Goal: Transaction & Acquisition: Purchase product/service

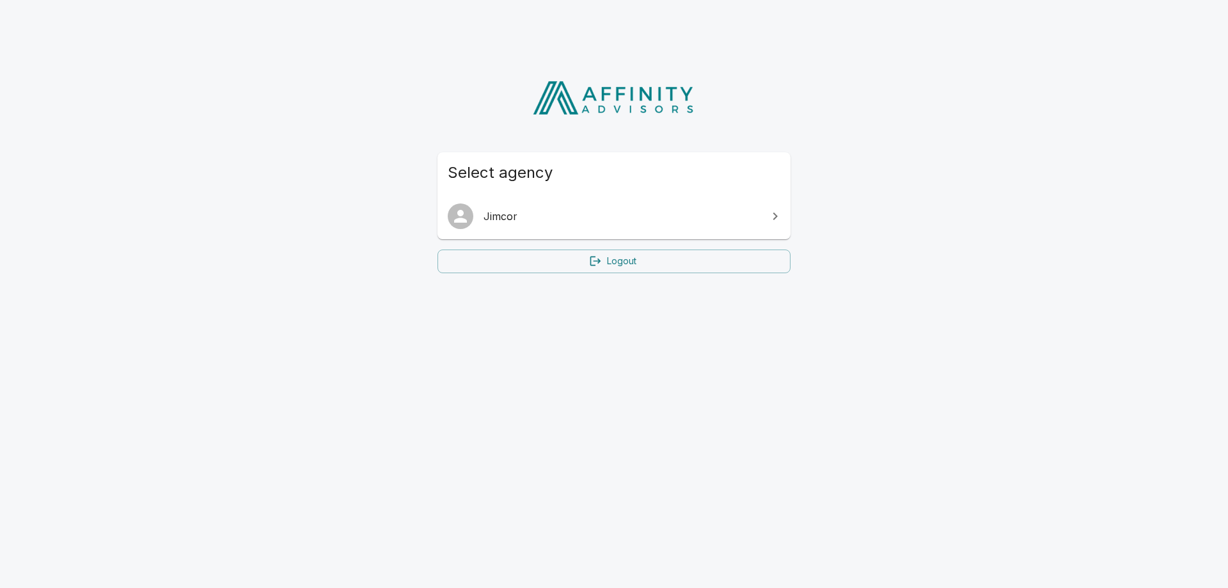
click at [607, 220] on span "Jimcor" at bounding box center [621, 215] width 276 height 15
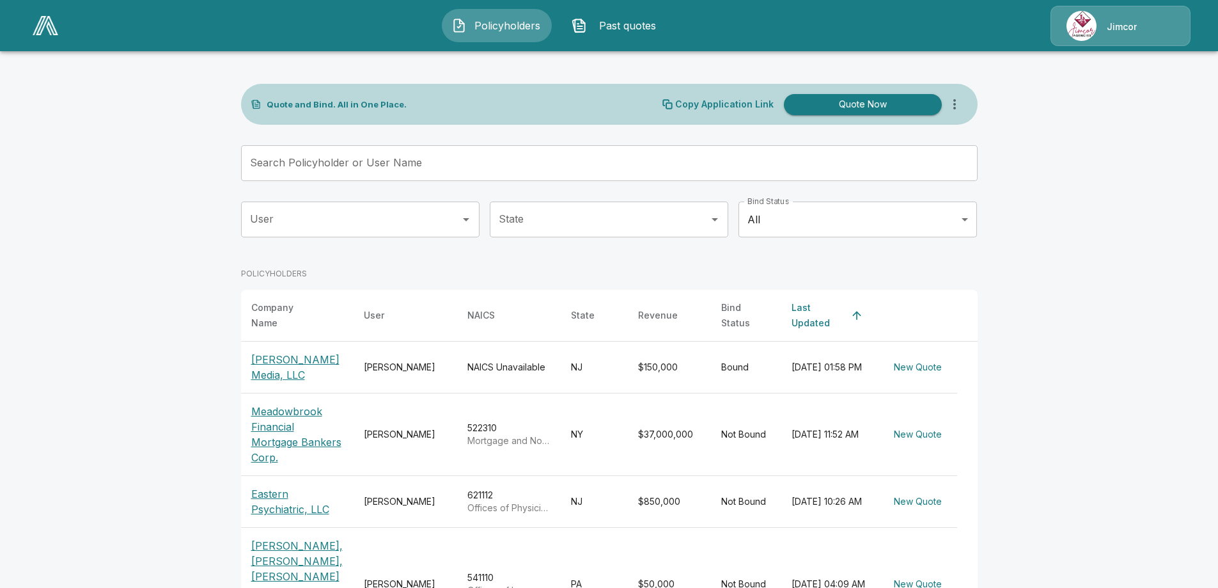
click at [279, 163] on input "Search Policyholder or User Name" at bounding box center [602, 163] width 723 height 36
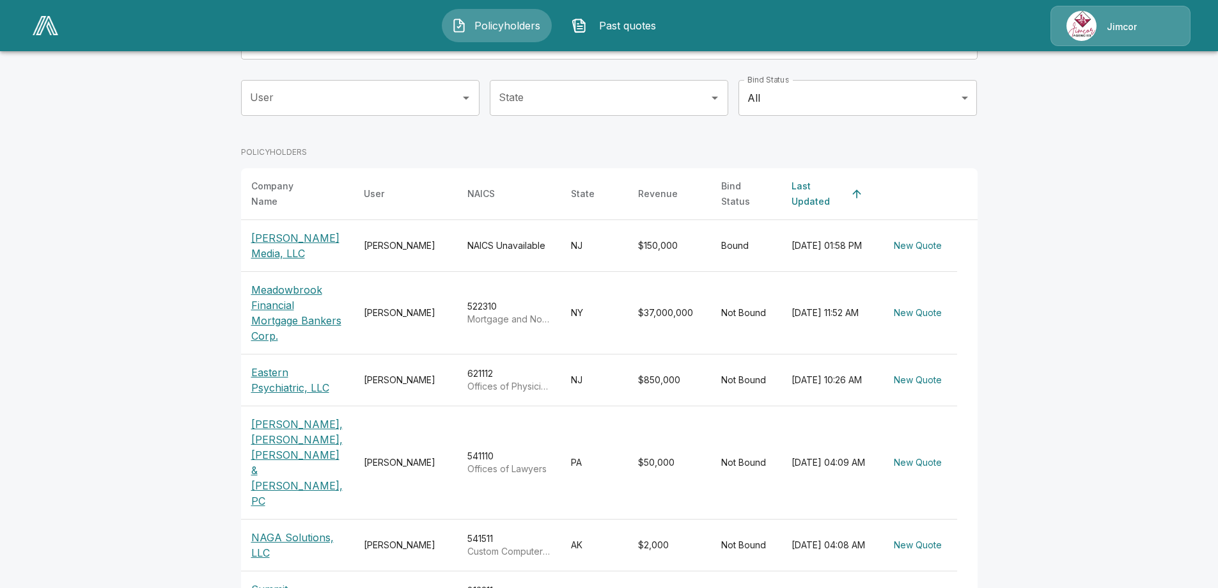
scroll to position [64, 0]
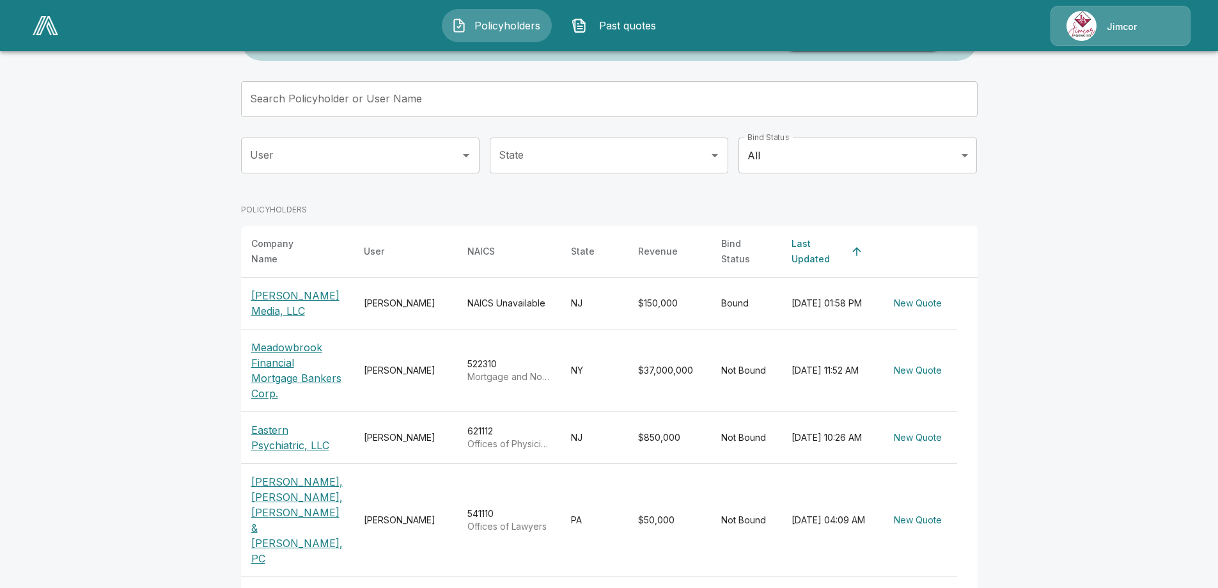
click at [276, 422] on p "Eastern Psychiatric, LLC" at bounding box center [297, 437] width 92 height 31
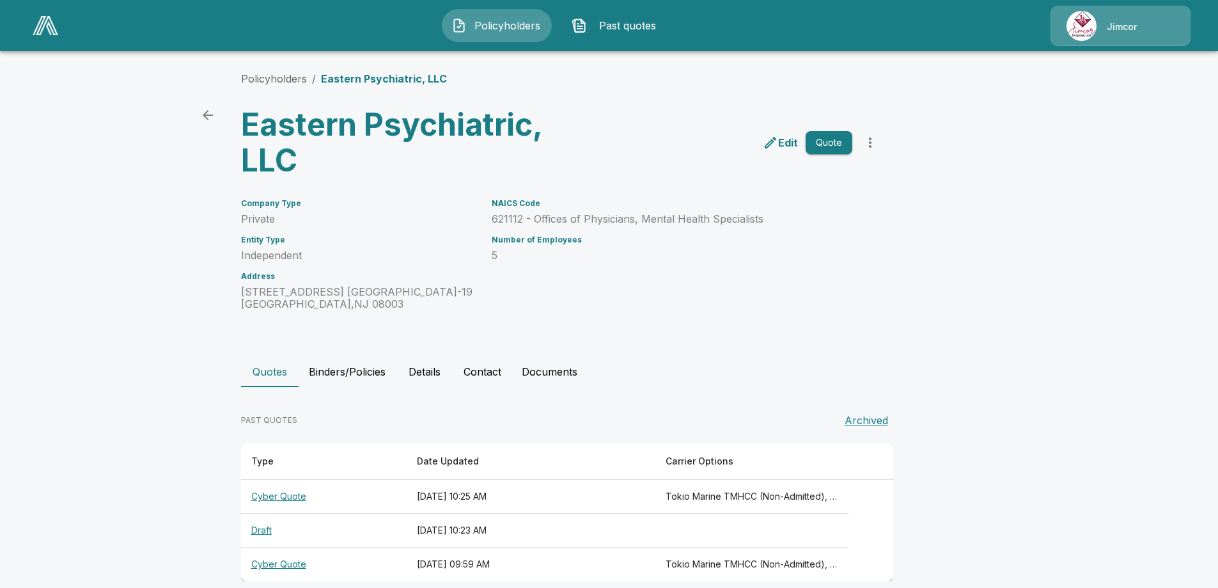
scroll to position [19, 0]
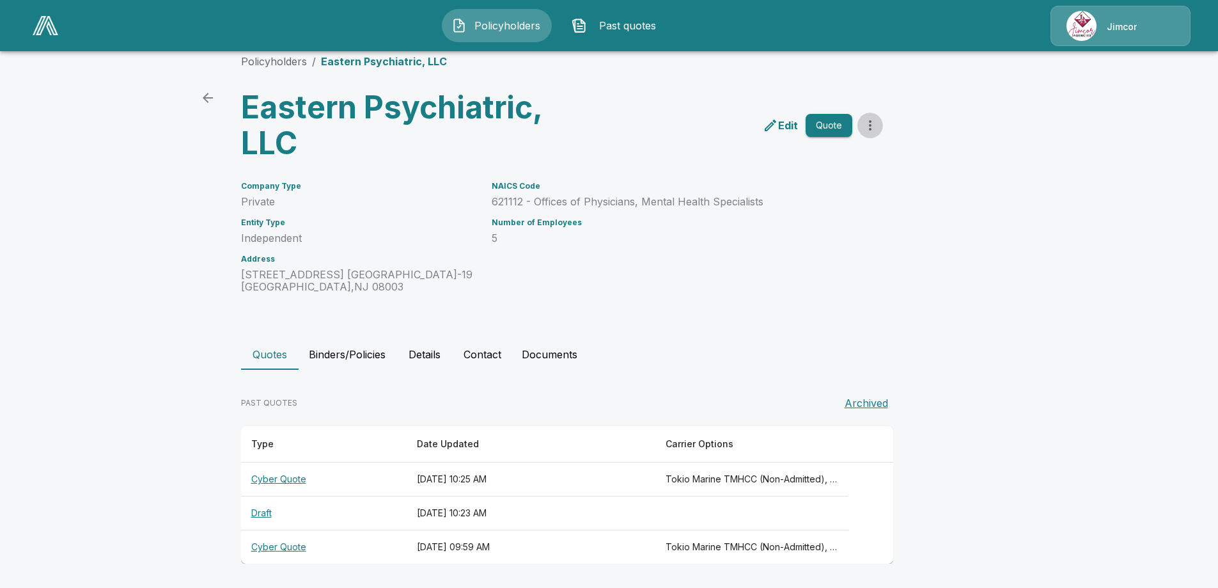
click at [872, 121] on icon "more" at bounding box center [870, 125] width 3 height 10
click at [794, 125] on p "Edit" at bounding box center [788, 125] width 20 height 15
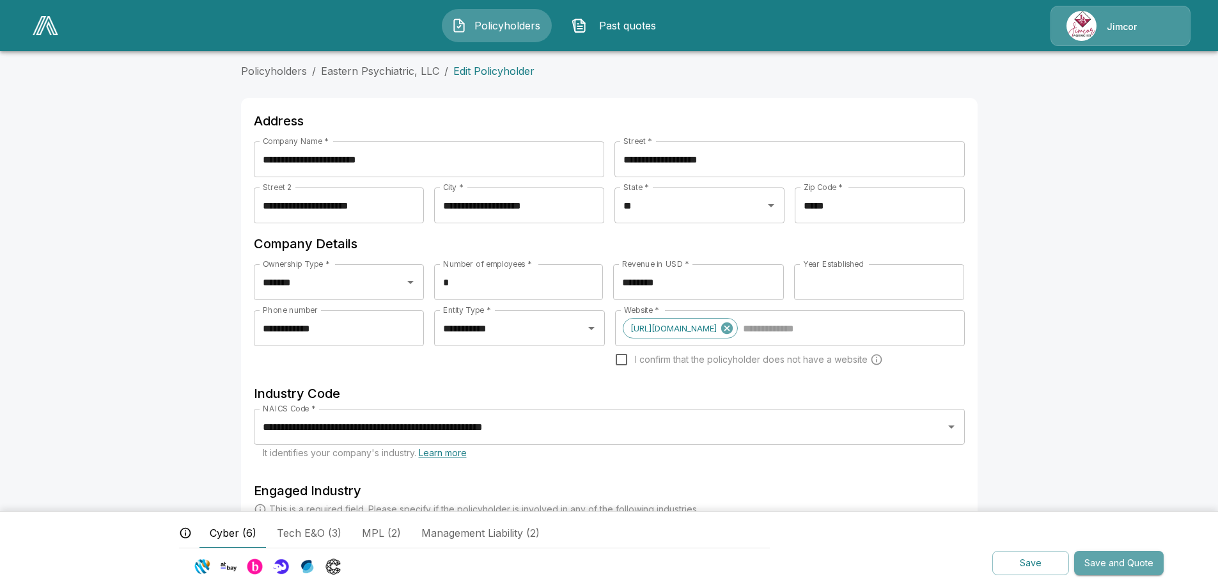
click at [1116, 560] on button "Save and Quote" at bounding box center [1119, 563] width 90 height 25
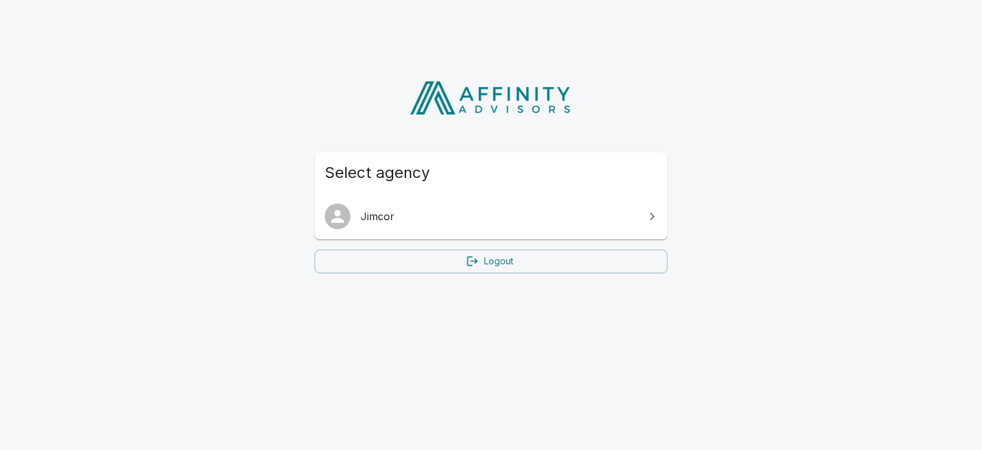
click at [400, 215] on span "Jimcor" at bounding box center [499, 215] width 276 height 15
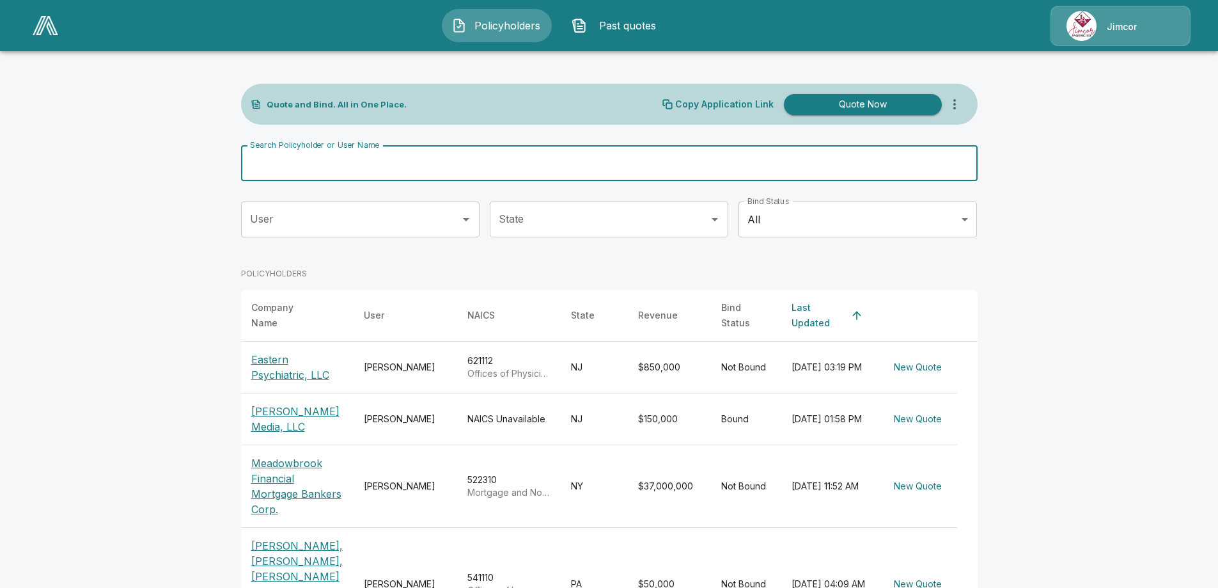
click at [282, 165] on input "Search Policyholder or User Name" at bounding box center [602, 163] width 723 height 36
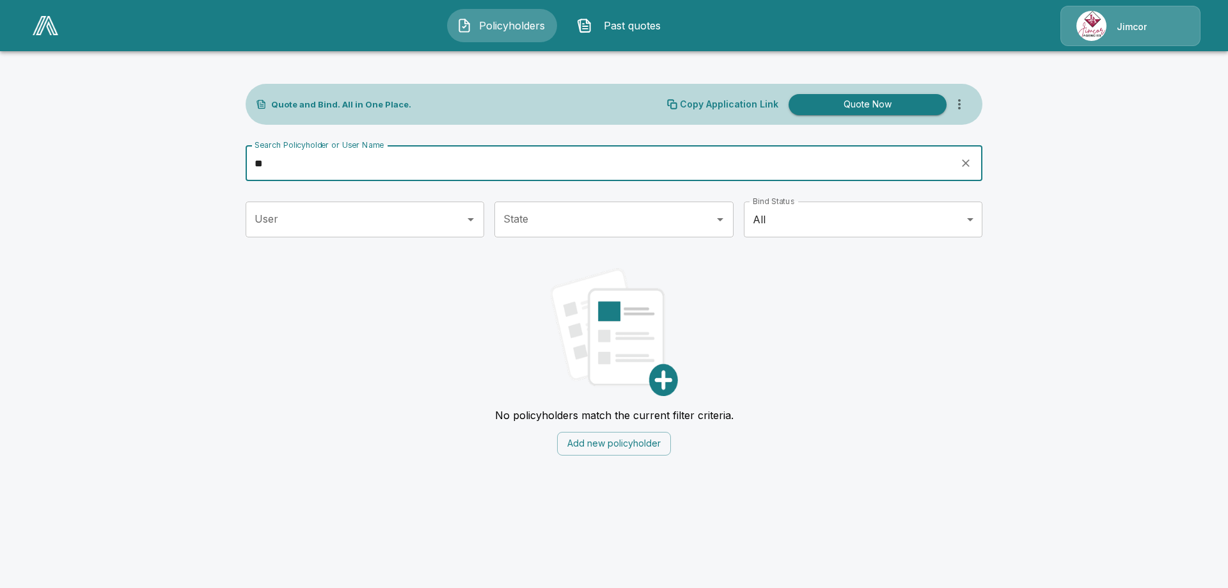
type input "*"
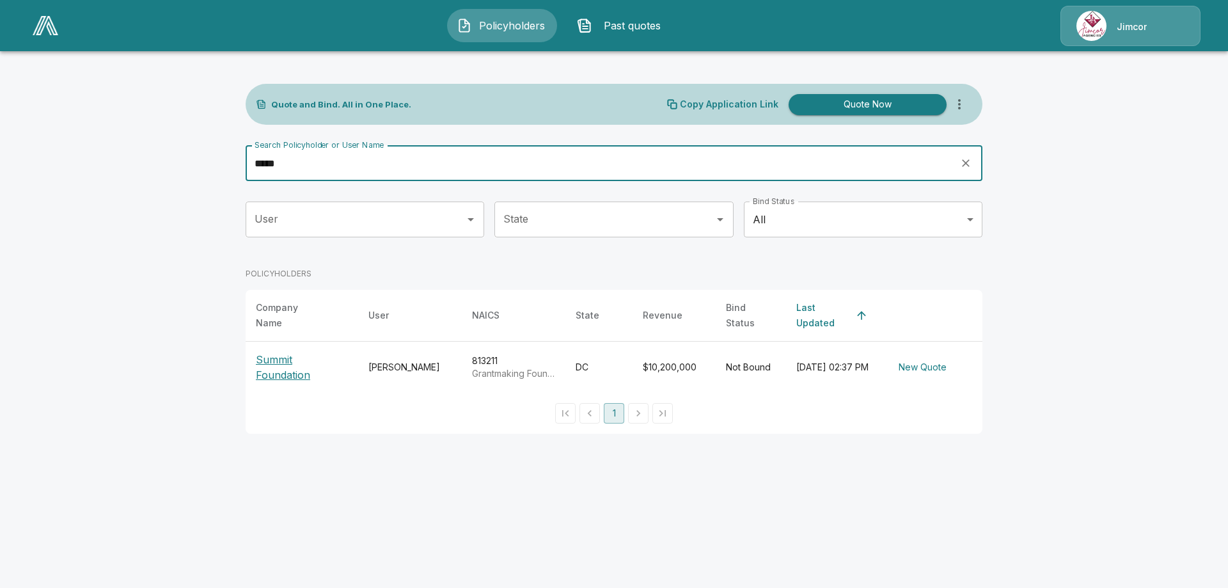
type input "*****"
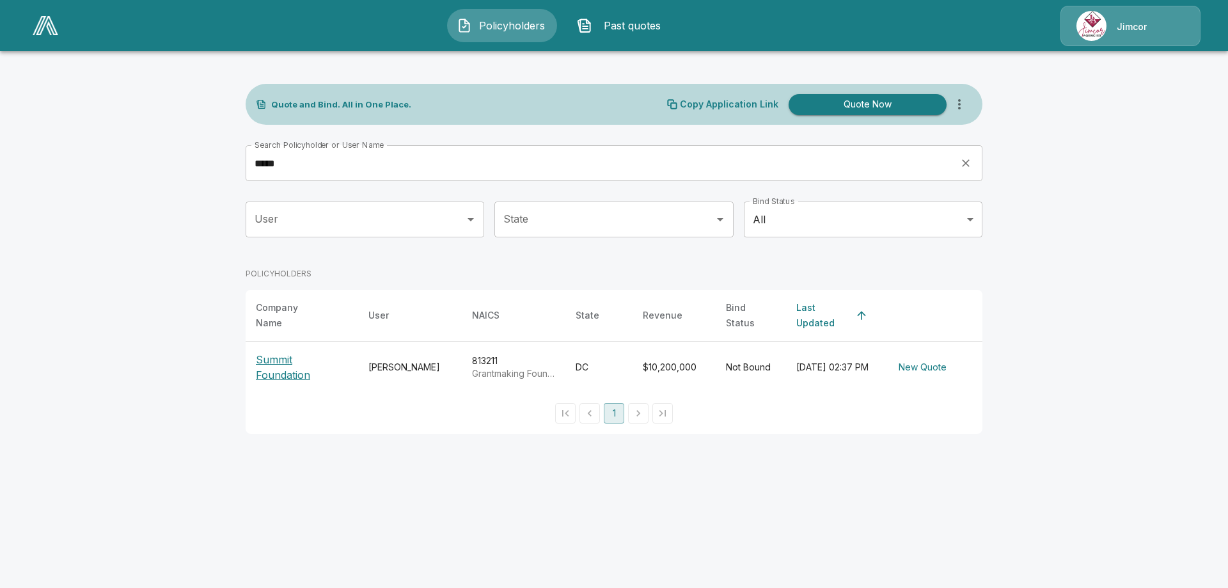
click at [278, 355] on p "Summit Foundation" at bounding box center [302, 367] width 92 height 31
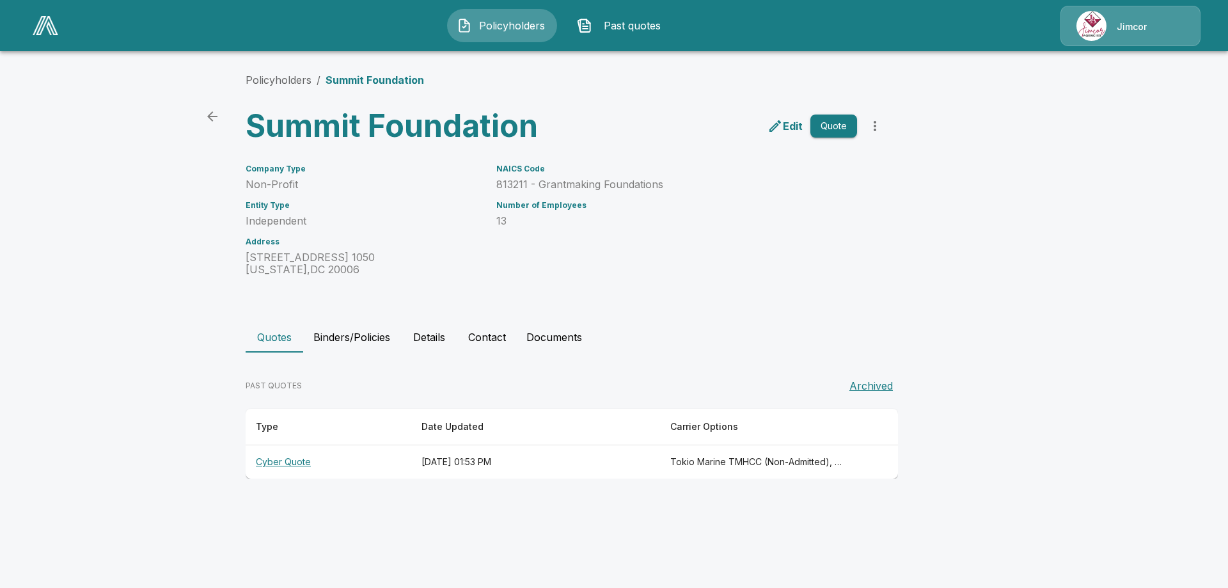
click at [790, 123] on p "Edit" at bounding box center [793, 125] width 20 height 15
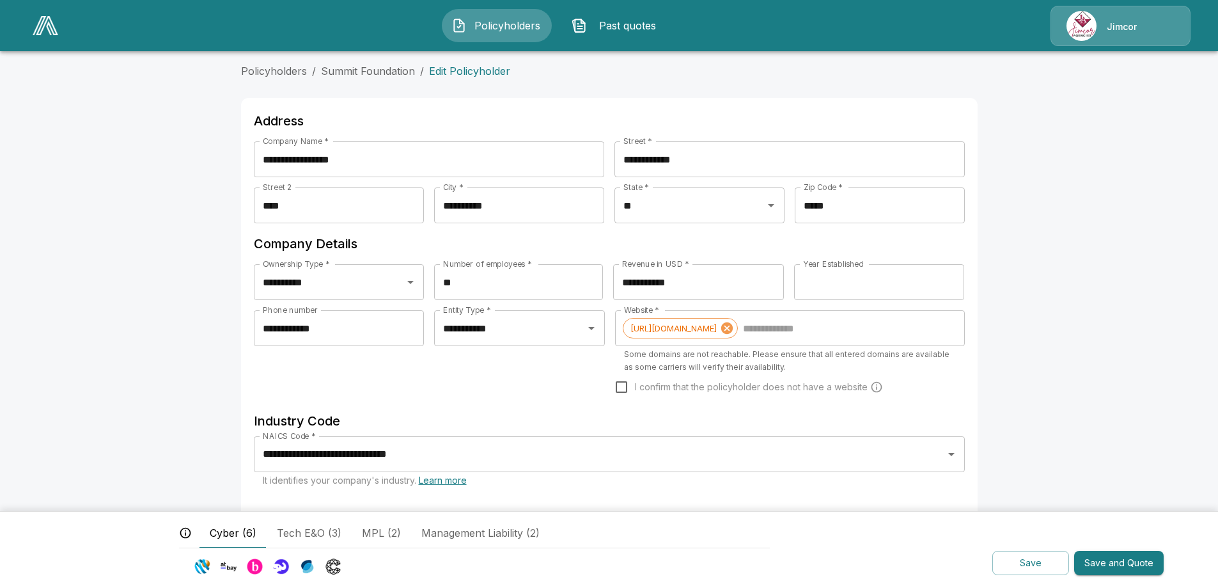
click at [1148, 311] on main "**********" at bounding box center [609, 498] width 1218 height 996
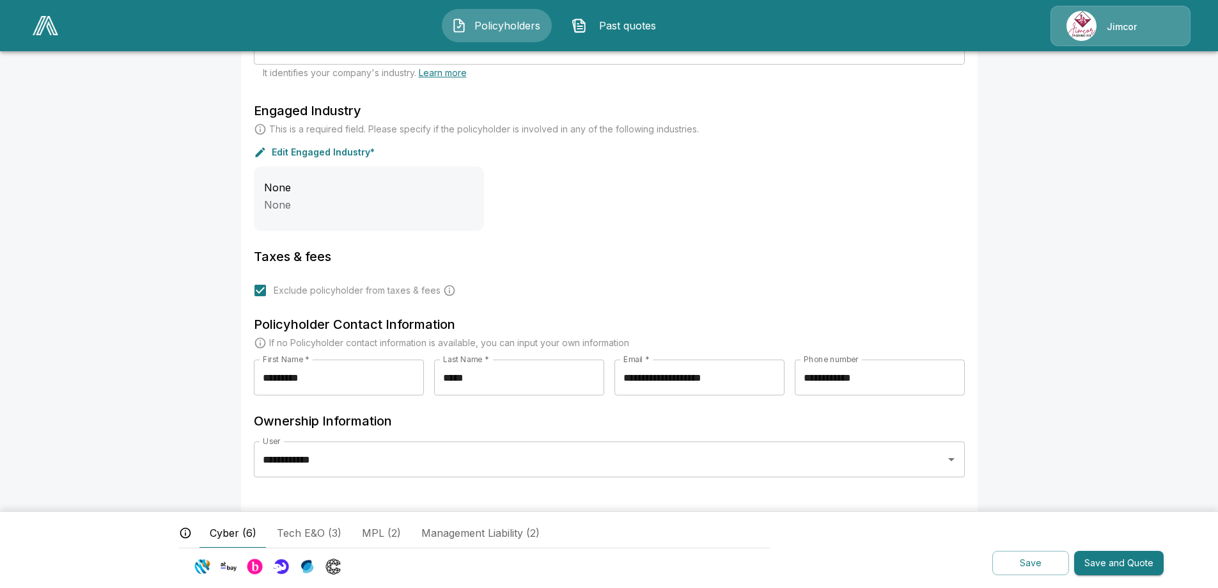
scroll to position [408, 0]
click at [223, 532] on span "Cyber (6)" at bounding box center [233, 532] width 47 height 15
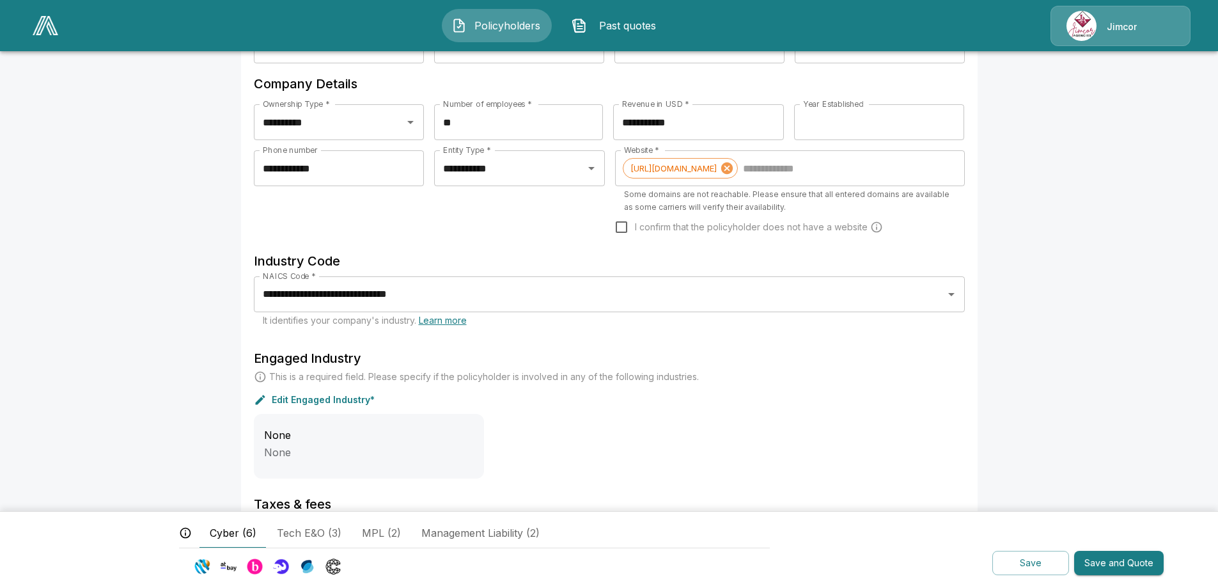
scroll to position [152, 0]
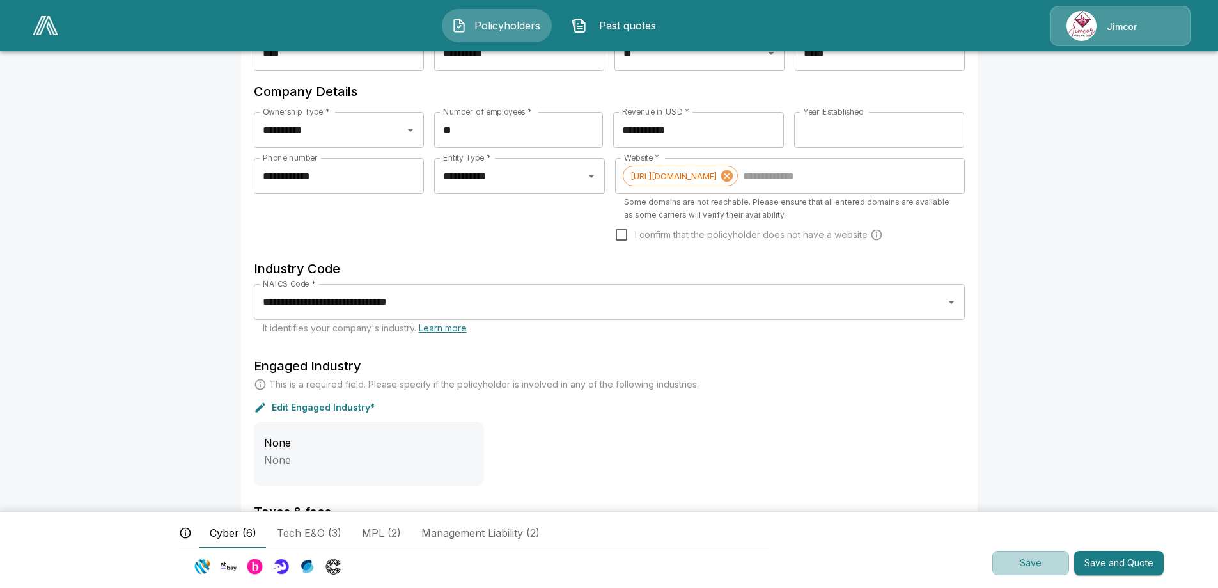
click at [1033, 560] on button "Save" at bounding box center [1030, 563] width 77 height 25
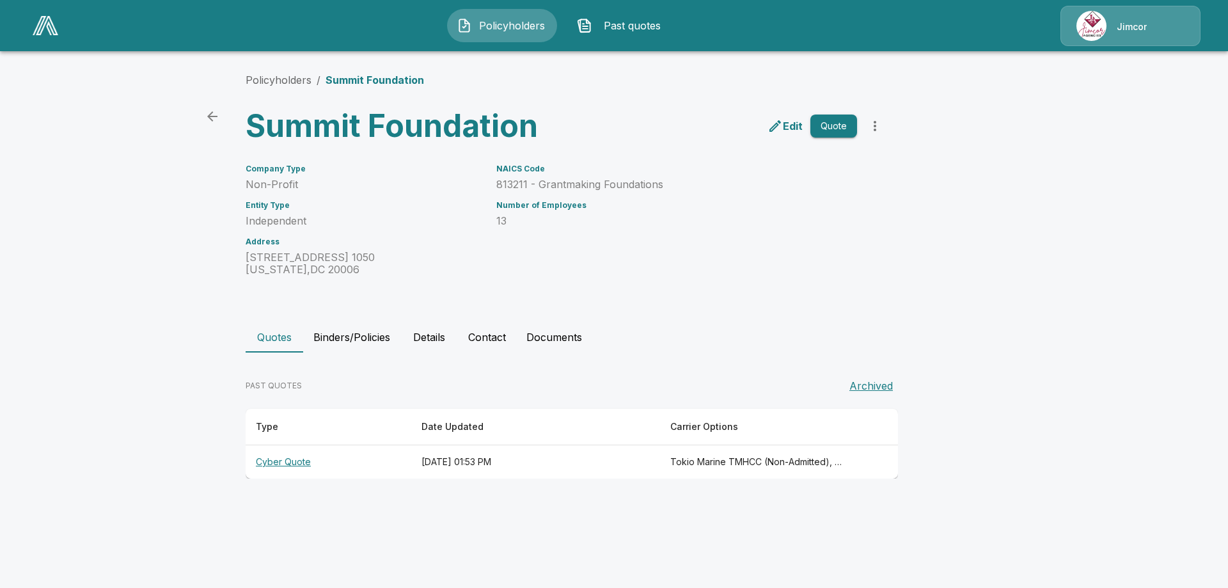
click at [297, 461] on th "Cyber Quote" at bounding box center [329, 462] width 166 height 34
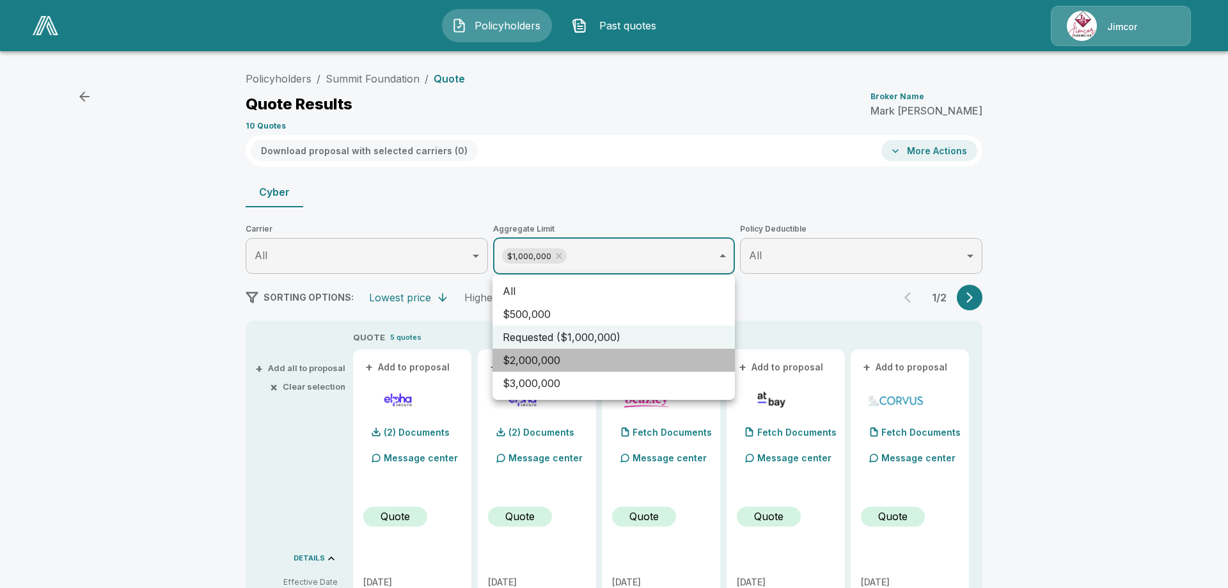
click at [532, 357] on li "$2,000,000" at bounding box center [613, 359] width 242 height 23
type input "**********"
click at [1100, 343] on div at bounding box center [614, 294] width 1228 height 588
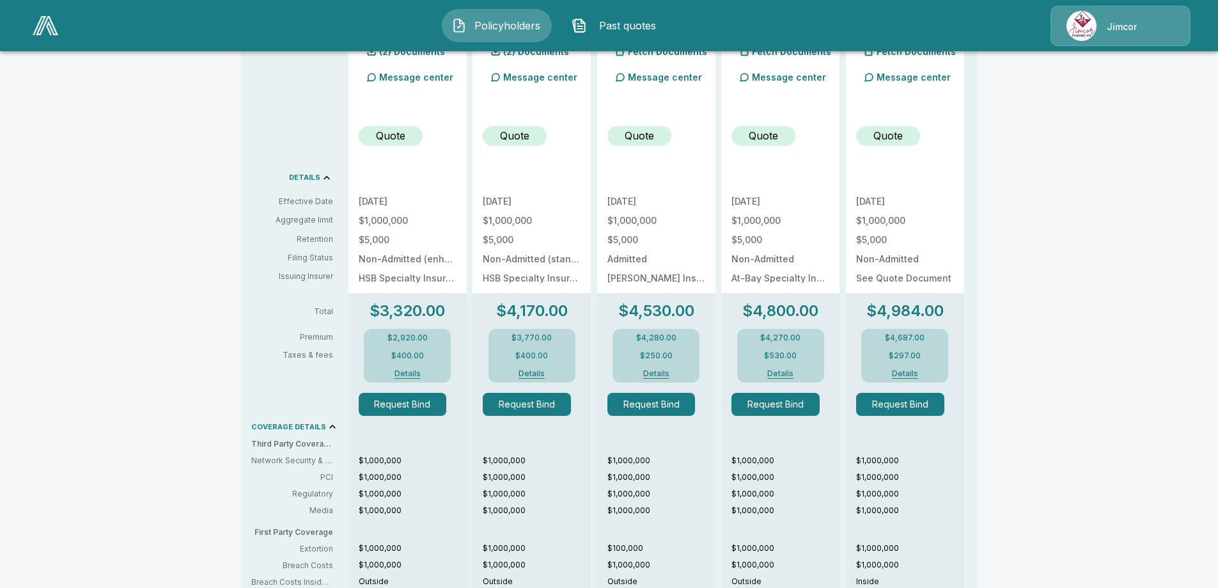
scroll to position [384, 0]
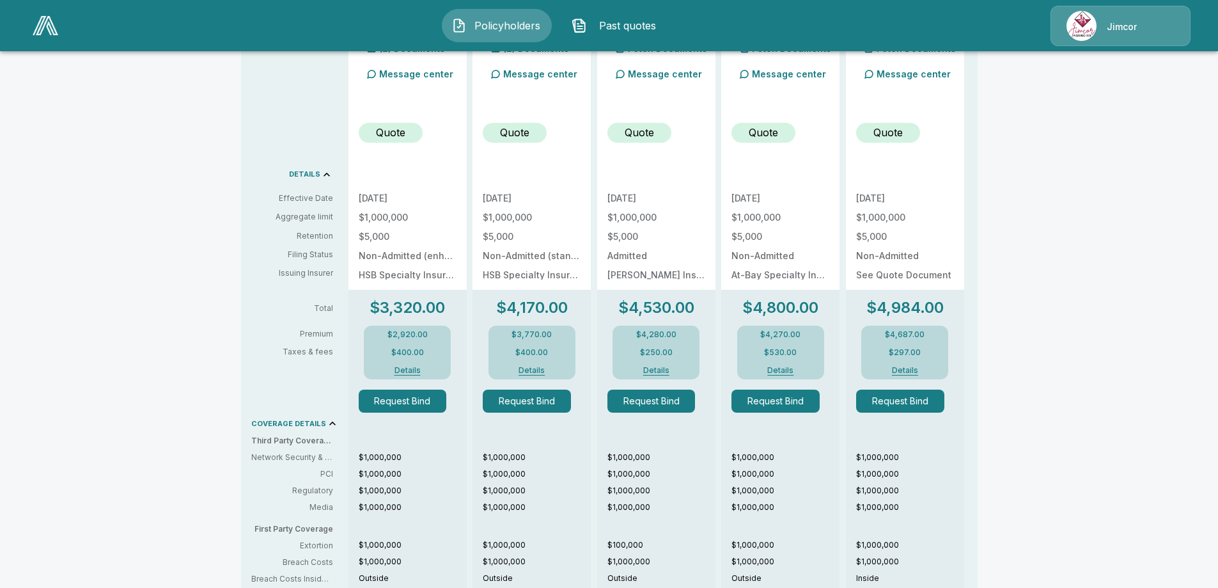
click at [541, 368] on button "Details" at bounding box center [531, 370] width 51 height 8
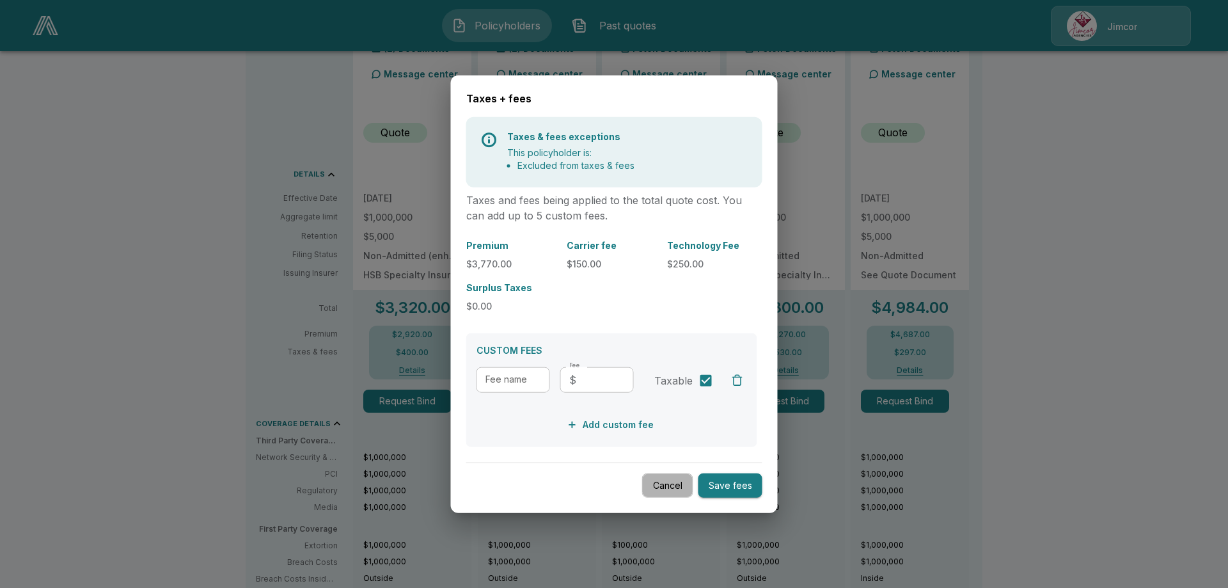
click at [672, 484] on button "Cancel" at bounding box center [667, 485] width 51 height 25
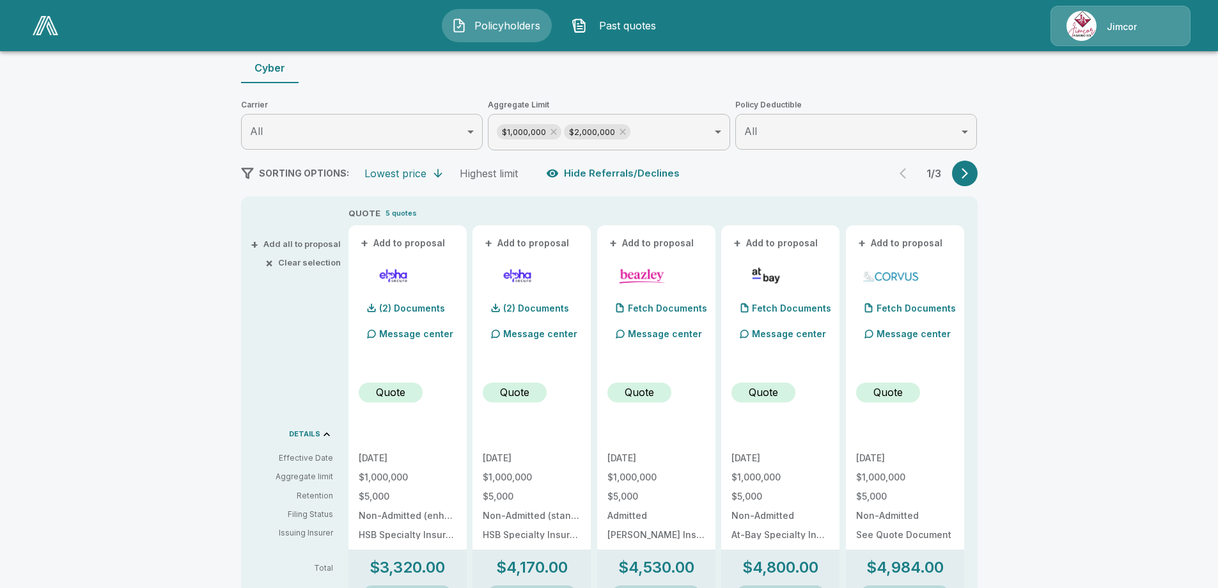
scroll to position [114, 0]
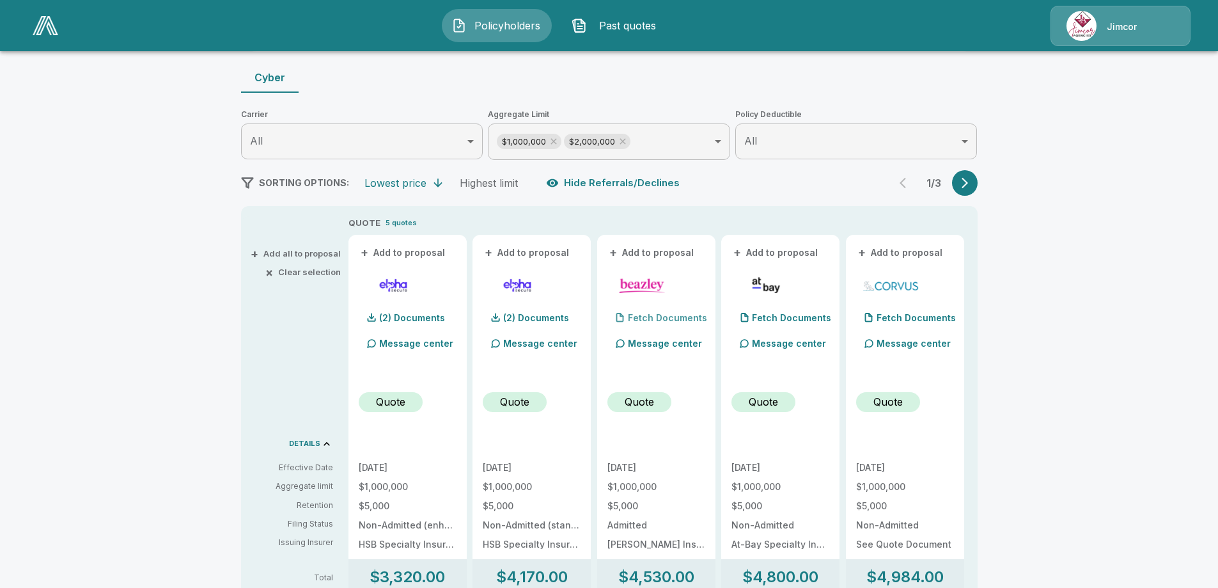
click at [646, 318] on p "Fetch Documents" at bounding box center [667, 317] width 79 height 9
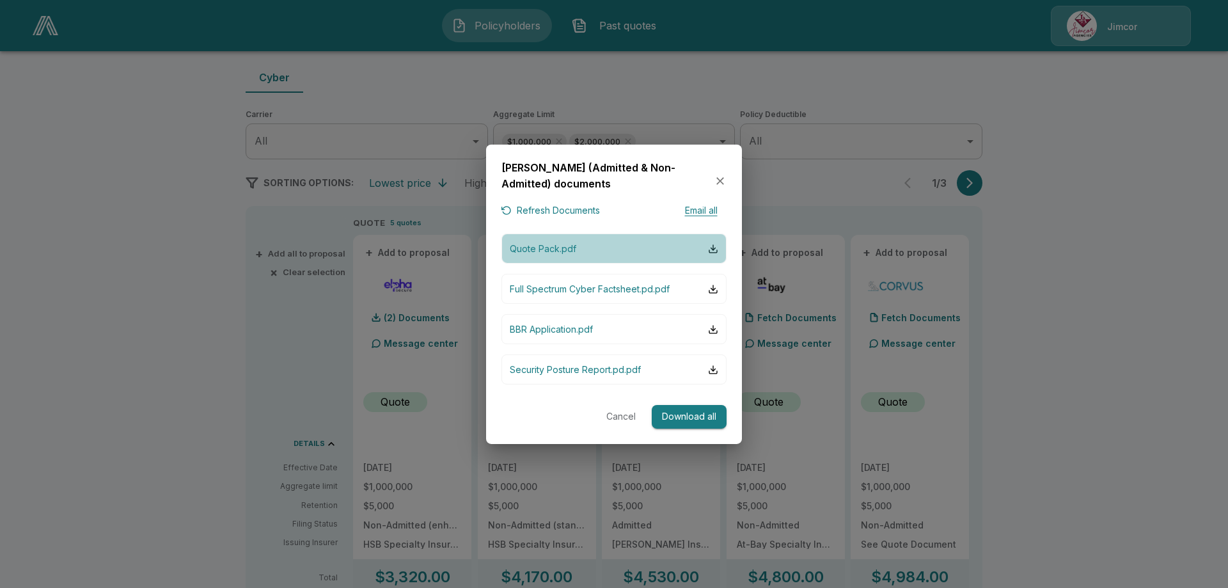
click at [556, 248] on p "Quote Pack.pdf" at bounding box center [543, 248] width 66 height 13
click at [720, 178] on icon "button" at bounding box center [720, 181] width 13 height 13
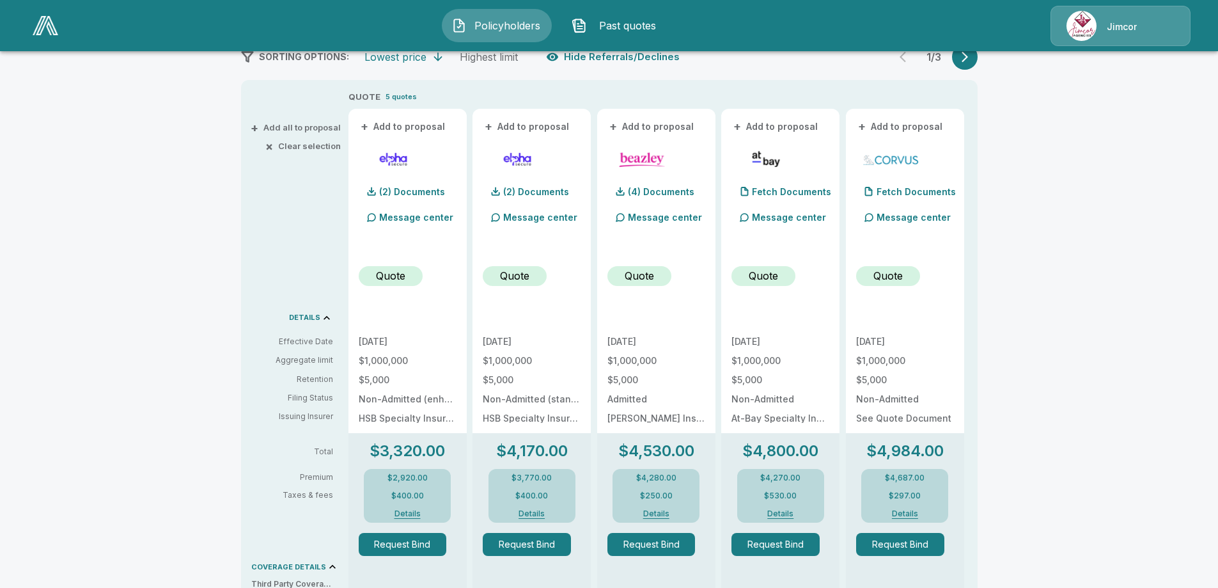
scroll to position [178, 0]
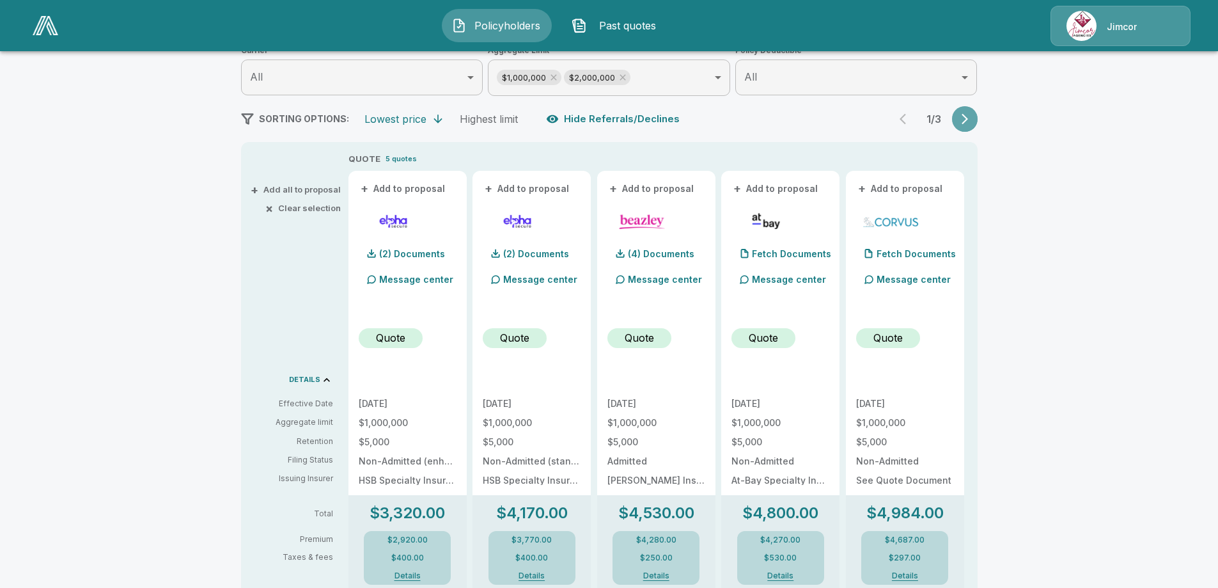
click at [971, 117] on icon "button" at bounding box center [964, 119] width 13 height 13
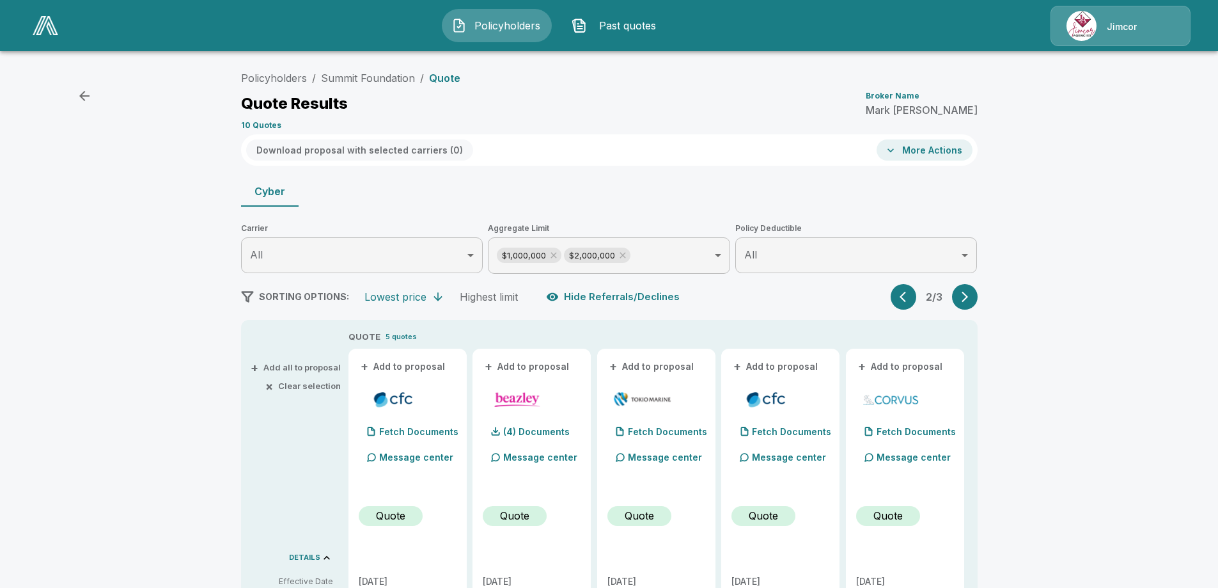
scroll to position [0, 0]
click at [970, 300] on icon "button" at bounding box center [964, 297] width 13 height 13
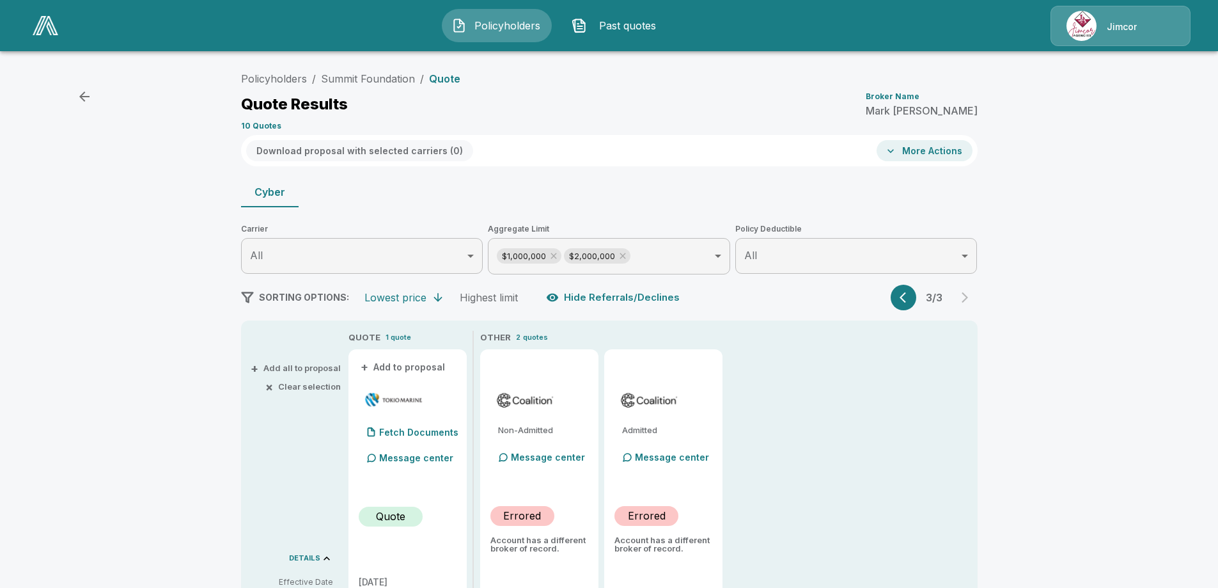
click at [912, 295] on icon "button" at bounding box center [906, 297] width 13 height 13
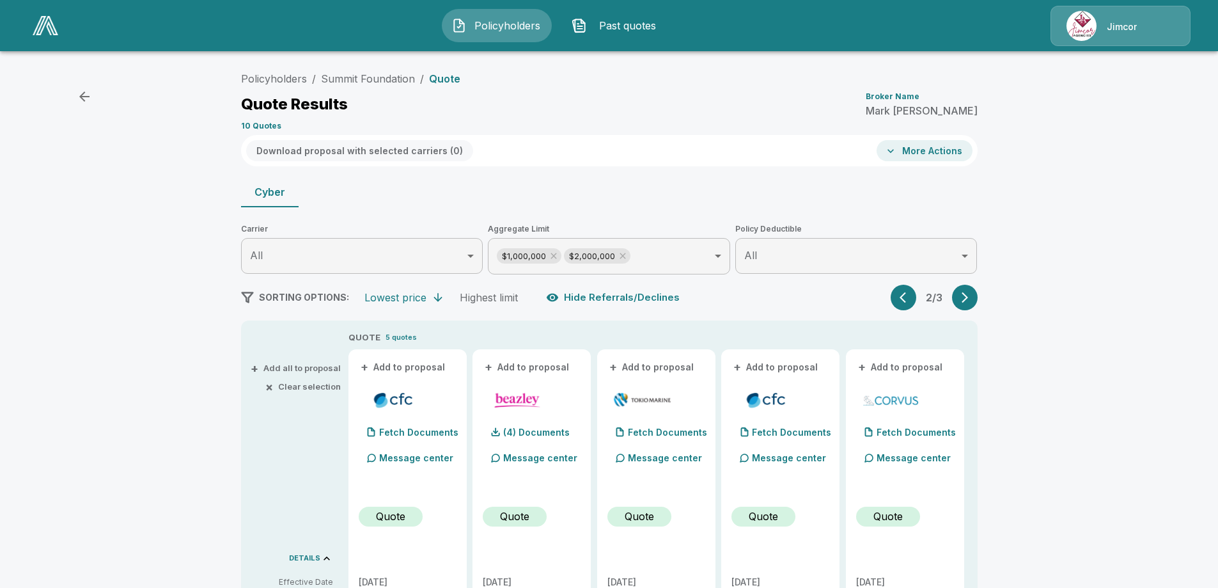
click at [912, 295] on icon "button" at bounding box center [906, 297] width 13 height 13
click at [897, 151] on icon "button" at bounding box center [890, 151] width 13 height 13
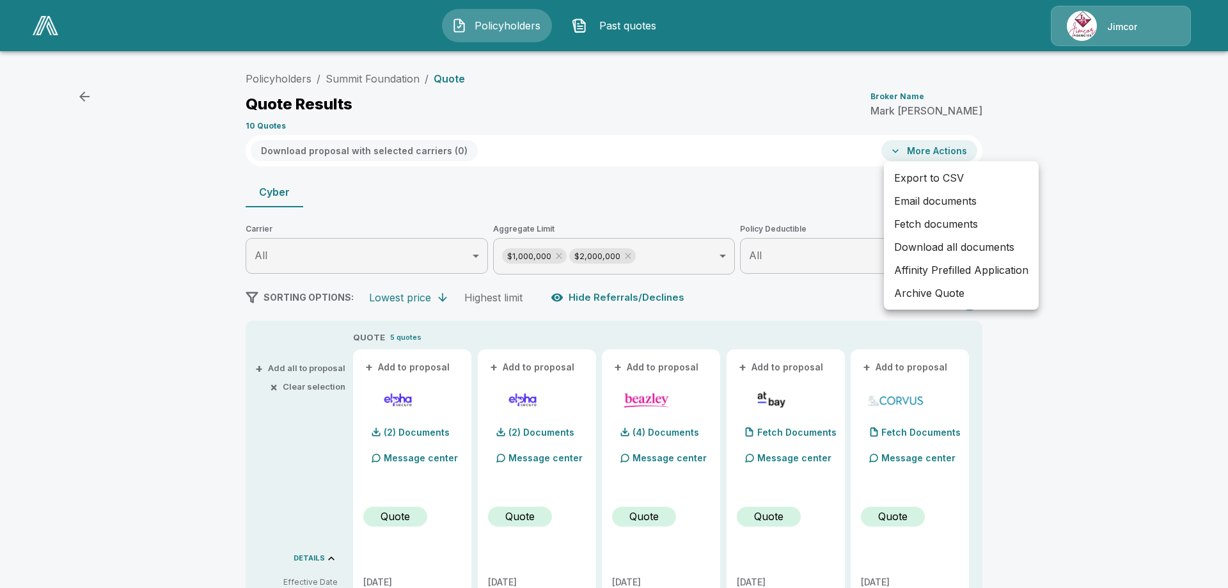
click at [1133, 214] on div at bounding box center [614, 294] width 1228 height 588
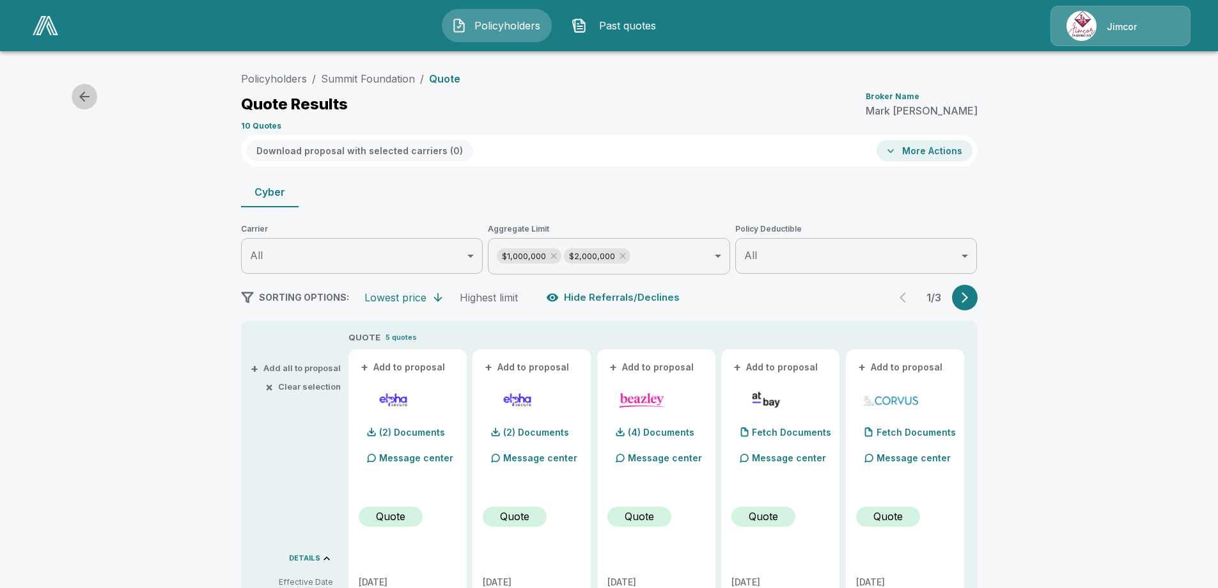
click at [86, 97] on icon "button" at bounding box center [84, 96] width 10 height 10
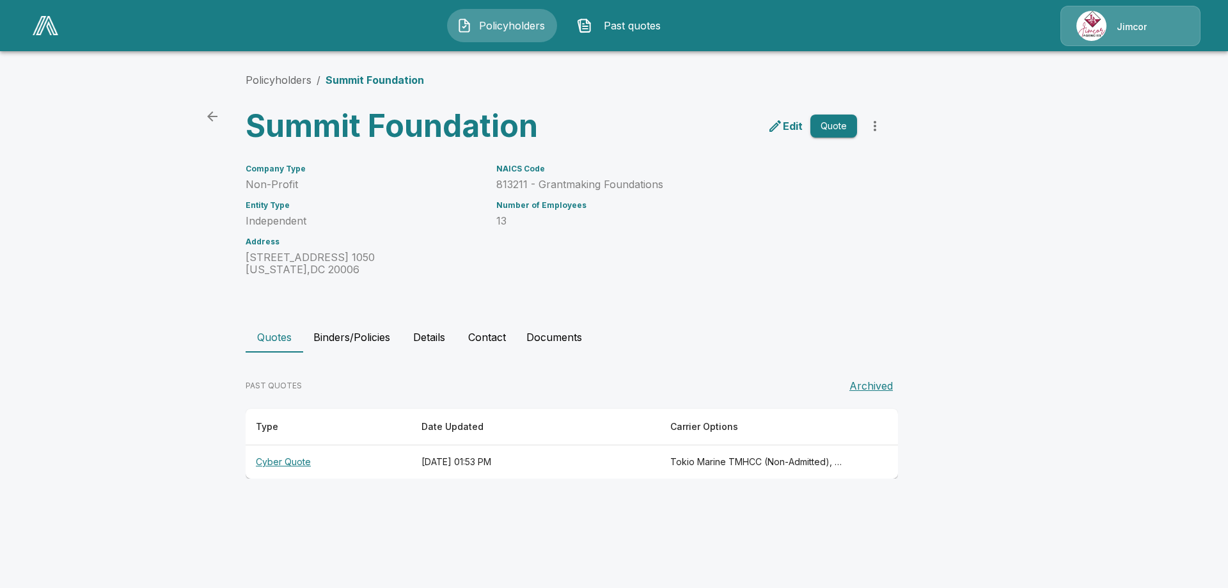
click at [793, 130] on p "Edit" at bounding box center [793, 125] width 20 height 15
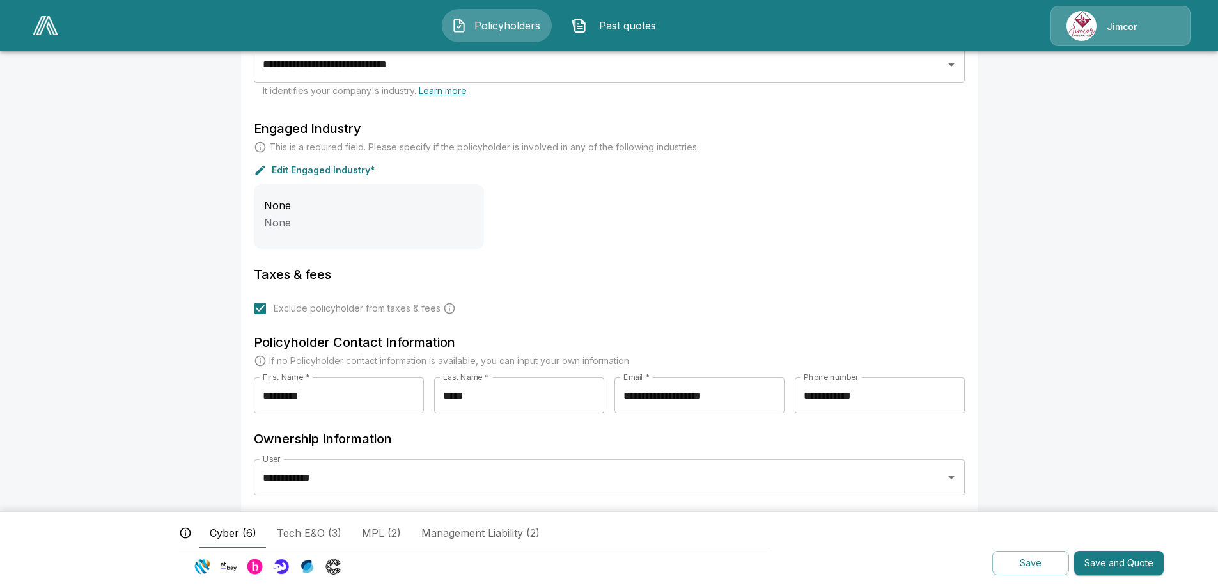
scroll to position [408, 0]
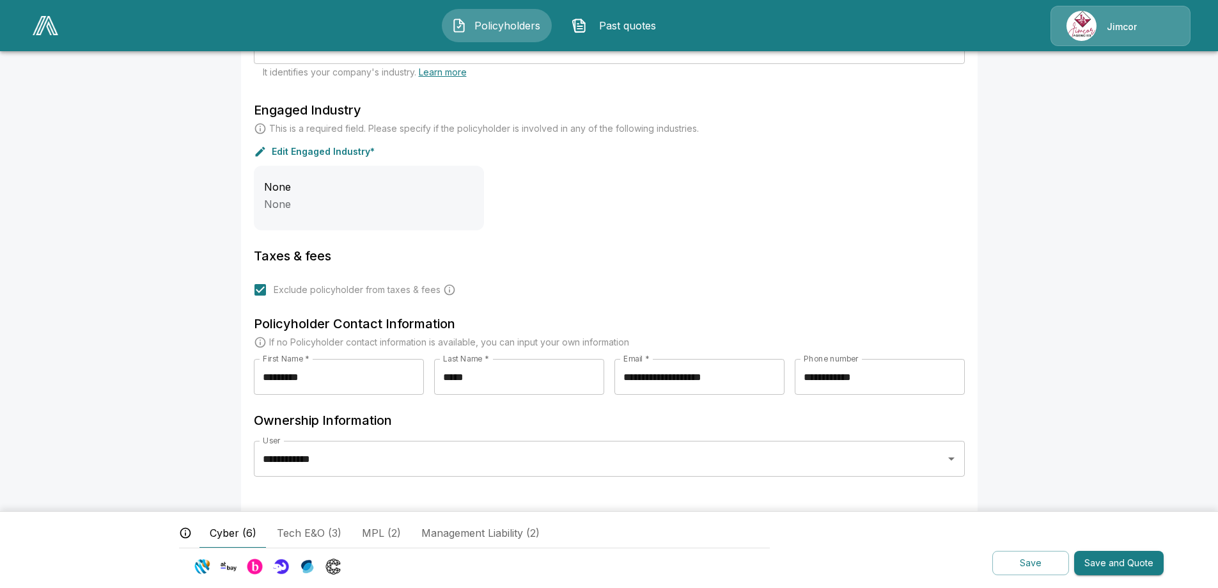
click at [1118, 558] on button "Save and Quote" at bounding box center [1119, 563] width 90 height 25
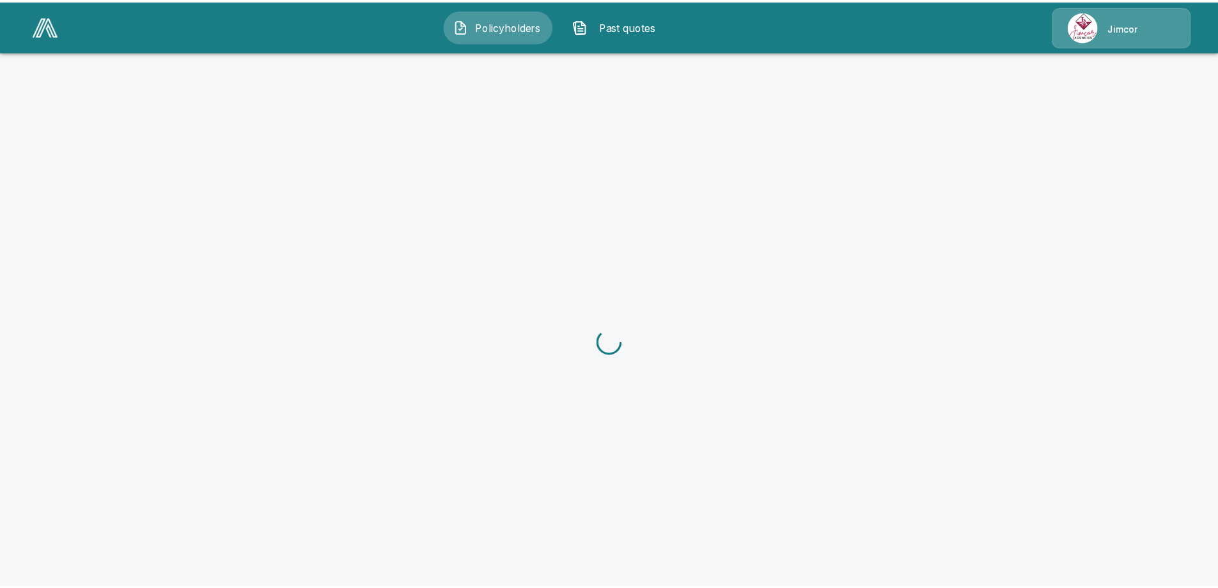
scroll to position [48, 0]
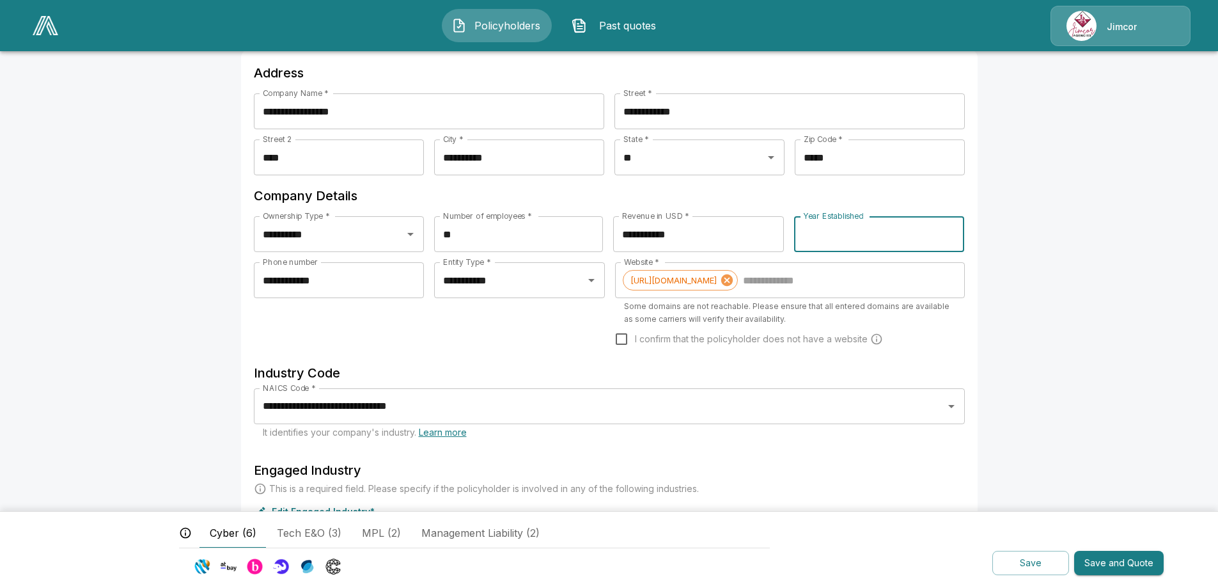
click at [870, 237] on input "****" at bounding box center [879, 234] width 171 height 36
click at [472, 240] on input "**" at bounding box center [518, 234] width 169 height 36
type input "**"
click at [1023, 563] on button "Save" at bounding box center [1030, 563] width 77 height 25
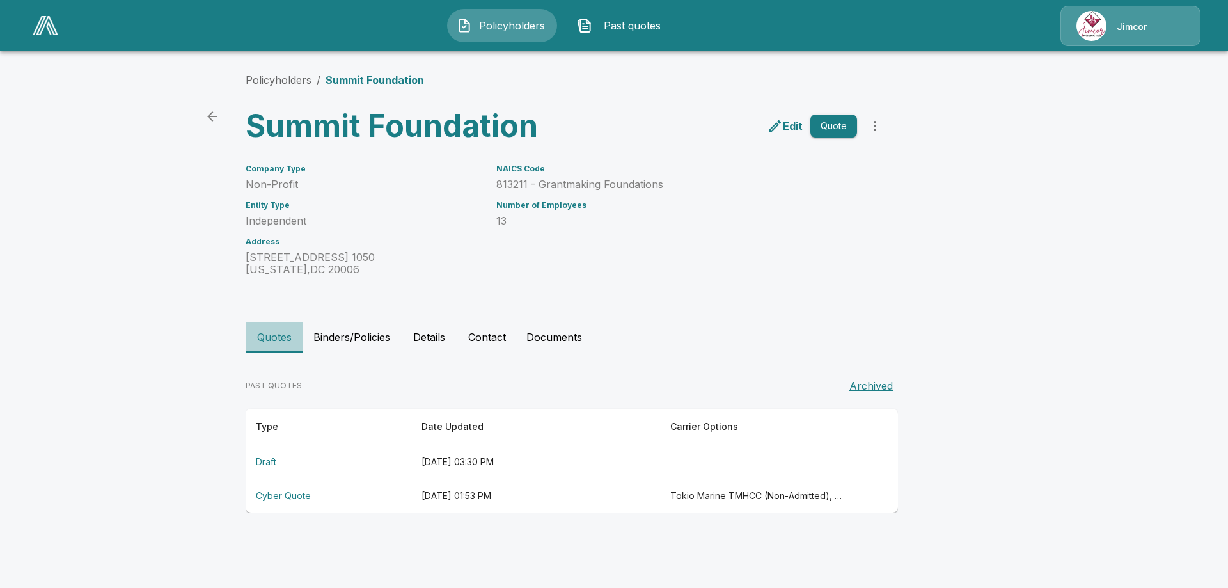
click at [272, 335] on button "Quotes" at bounding box center [275, 337] width 58 height 31
click at [271, 495] on th "Cyber Quote" at bounding box center [329, 496] width 166 height 34
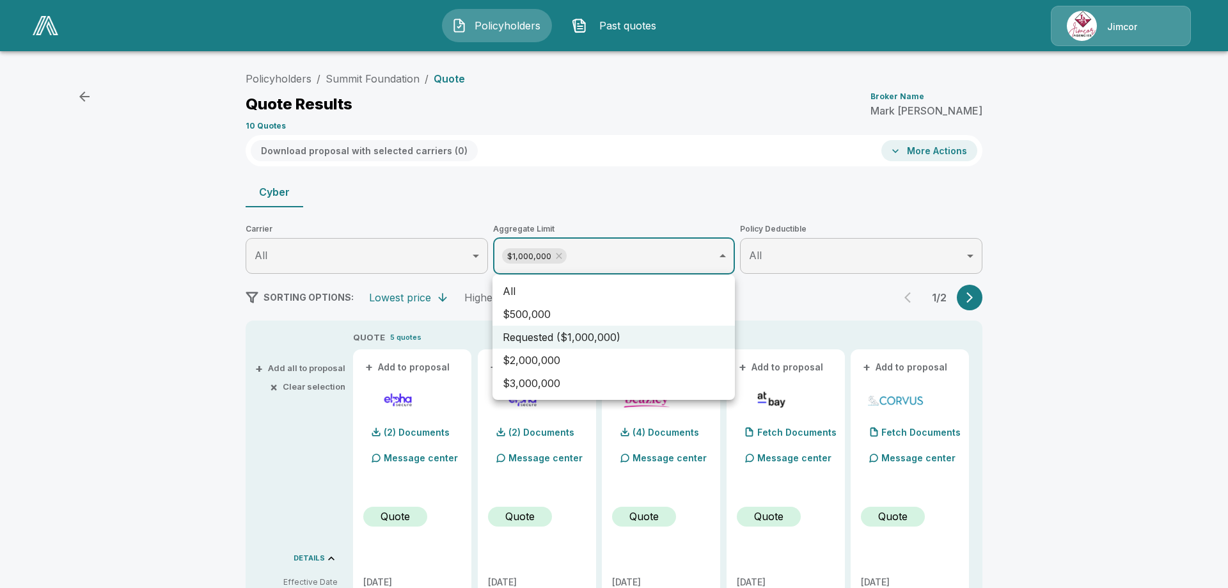
click at [531, 356] on li "$2,000,000" at bounding box center [613, 359] width 242 height 23
type input "**********"
type input "*******"
click at [1078, 400] on div at bounding box center [614, 294] width 1228 height 588
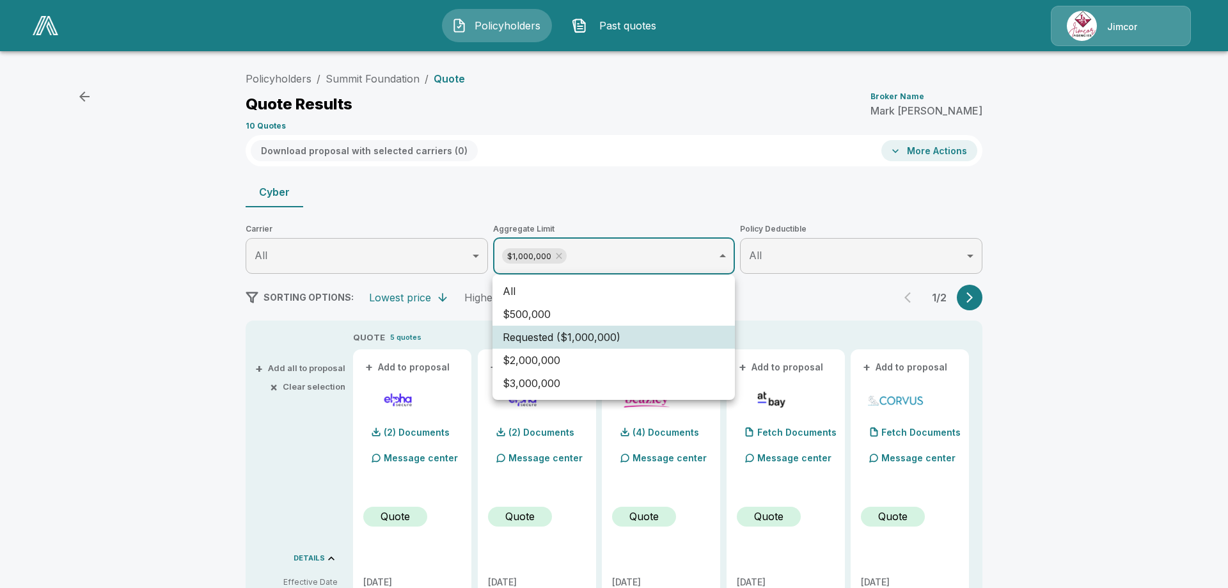
click at [512, 290] on li "All" at bounding box center [613, 290] width 242 height 23
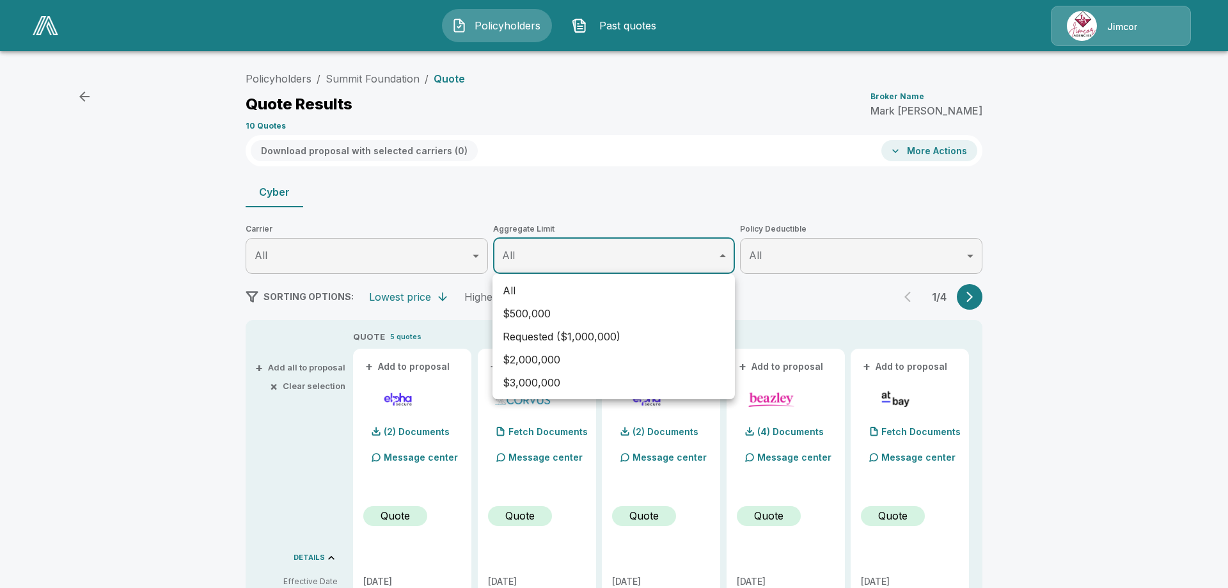
click at [1159, 351] on div at bounding box center [614, 294] width 1228 height 588
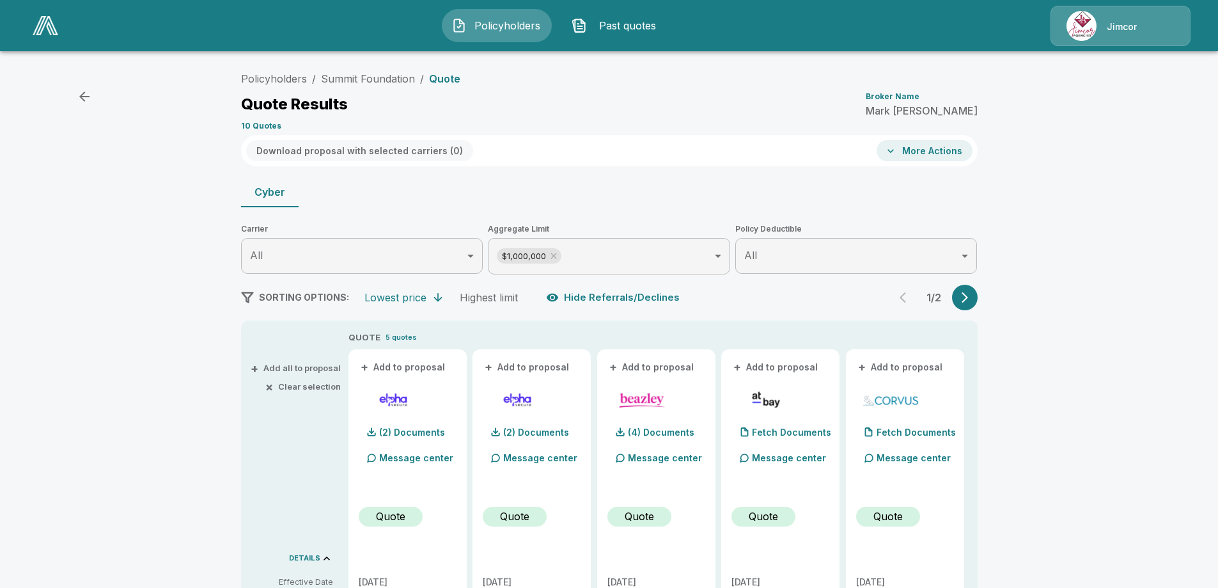
click at [428, 431] on p "(2) Documents" at bounding box center [412, 432] width 66 height 9
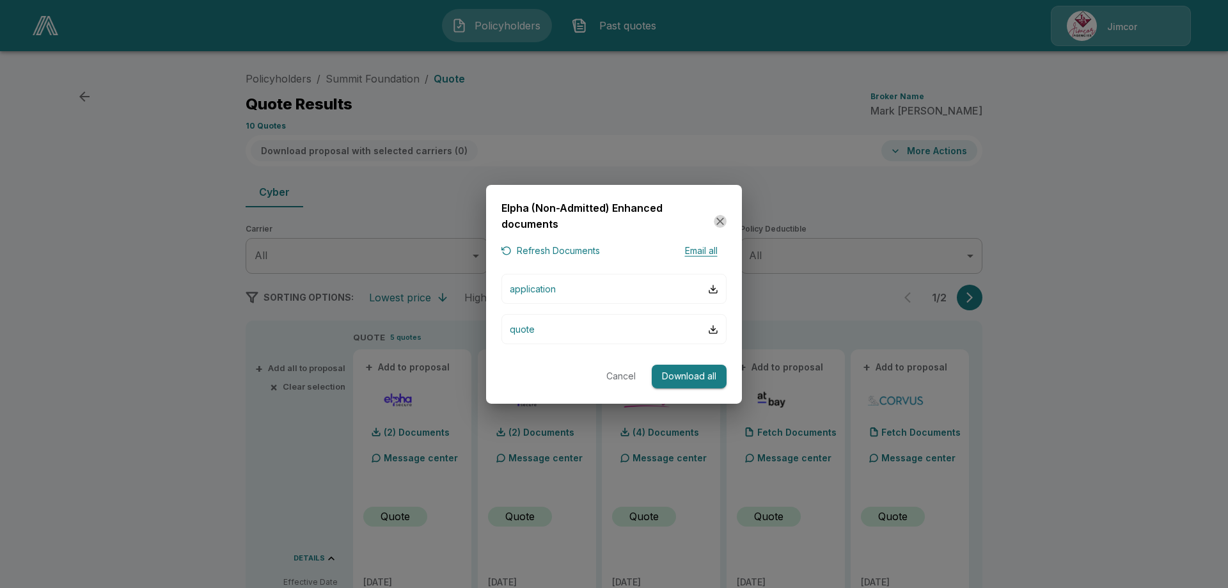
click at [719, 216] on icon "button" at bounding box center [720, 221] width 13 height 13
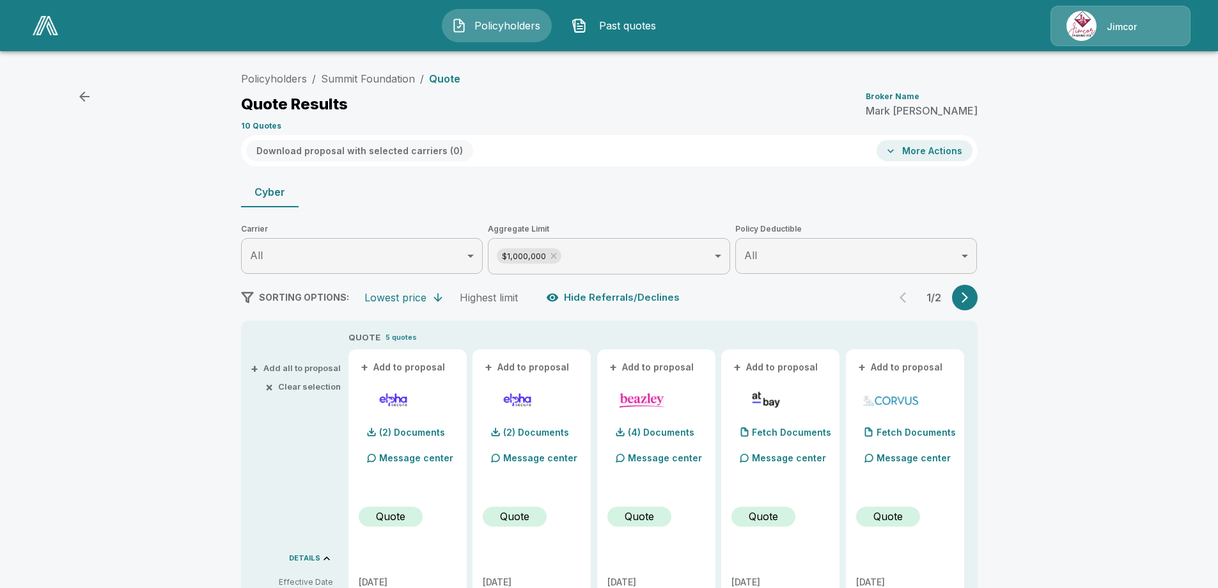
click at [384, 78] on link "Summit Foundation" at bounding box center [368, 78] width 94 height 13
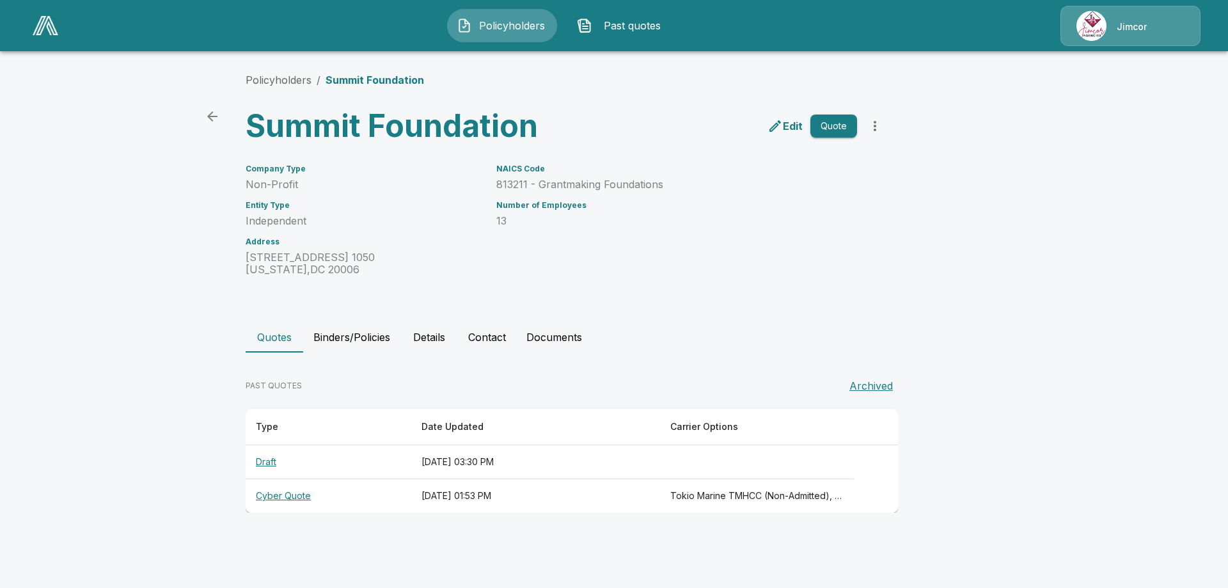
click at [269, 460] on th "Draft" at bounding box center [329, 462] width 166 height 34
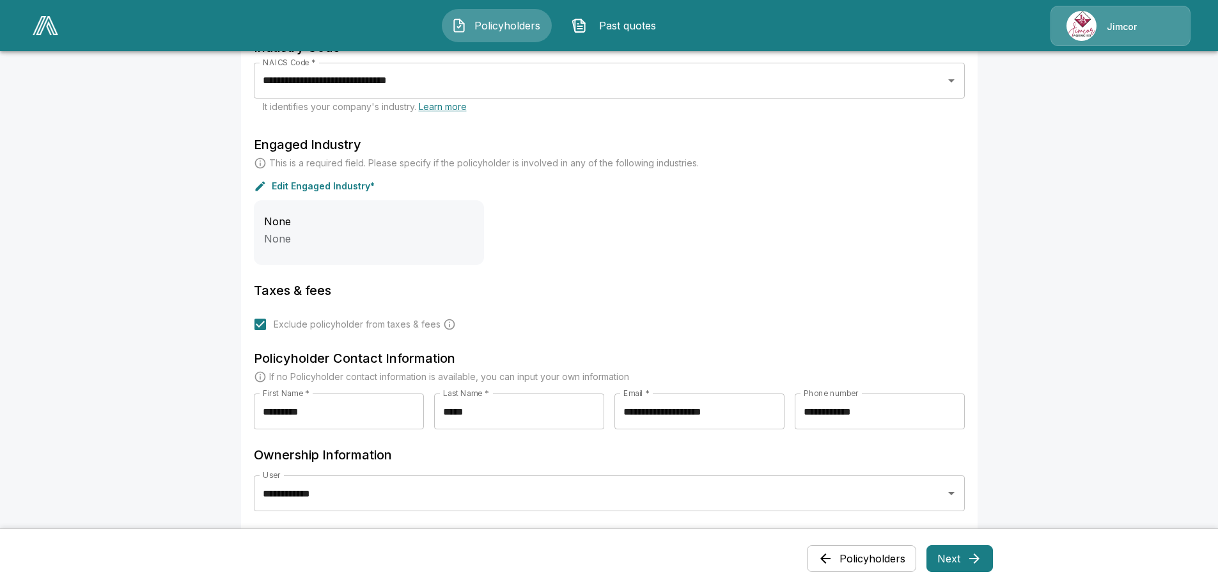
scroll to position [448, 0]
click at [956, 563] on button "Next" at bounding box center [960, 558] width 66 height 27
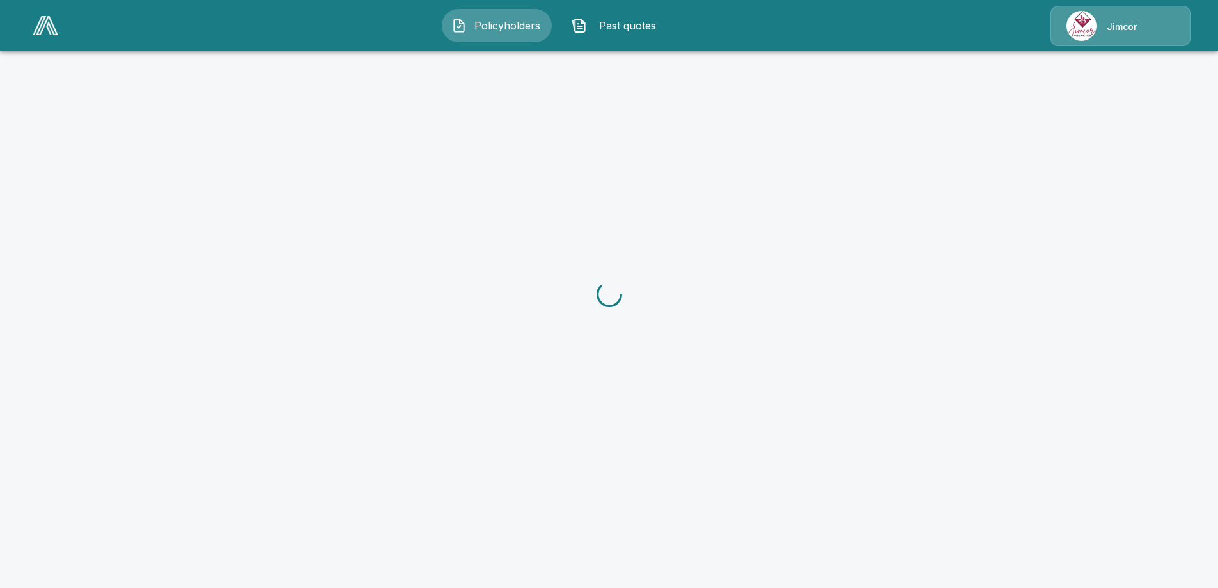
scroll to position [0, 0]
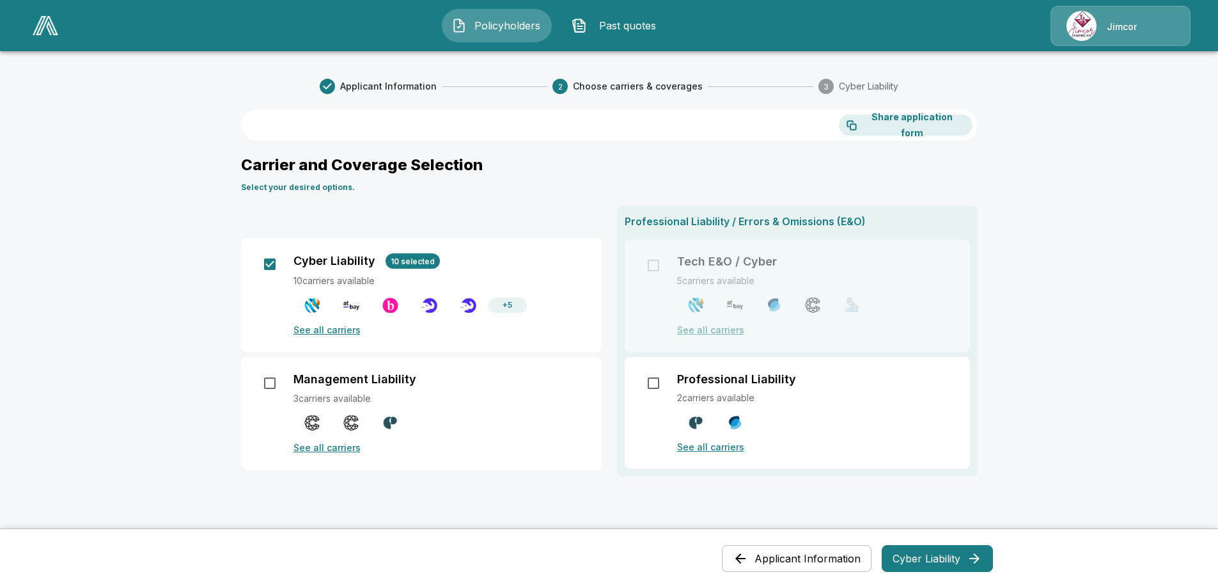
click at [327, 327] on p "See all carriers" at bounding box center [439, 329] width 293 height 13
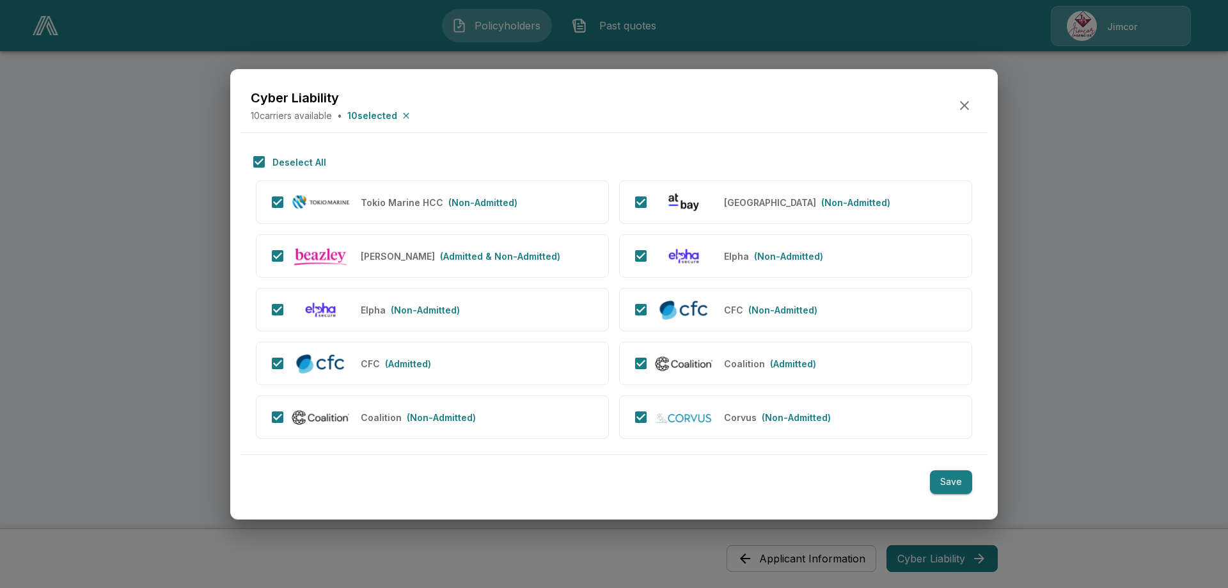
click at [964, 103] on icon "button" at bounding box center [964, 105] width 15 height 15
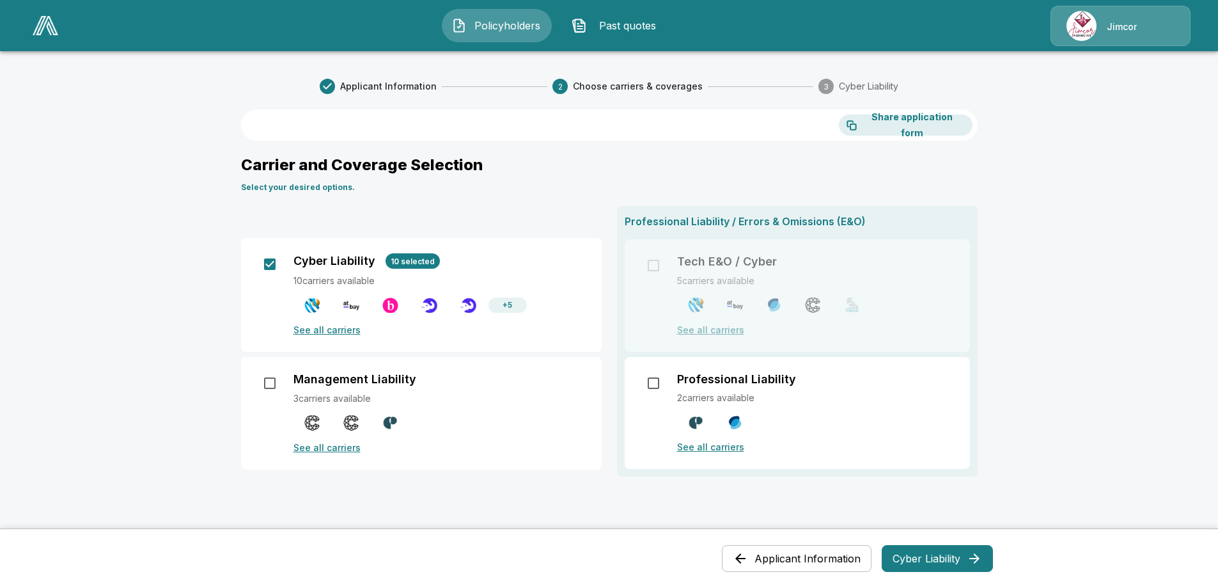
click at [490, 263] on div "Cyber Liability 10 selected" at bounding box center [439, 260] width 293 height 15
click at [550, 273] on div "Cyber Liability 10 selected 10 carriers available + 5 See all carriers" at bounding box center [439, 294] width 293 height 83
click at [324, 279] on p "10 carriers available" at bounding box center [439, 280] width 293 height 13
click at [942, 556] on button "Cyber Liability" at bounding box center [937, 558] width 111 height 27
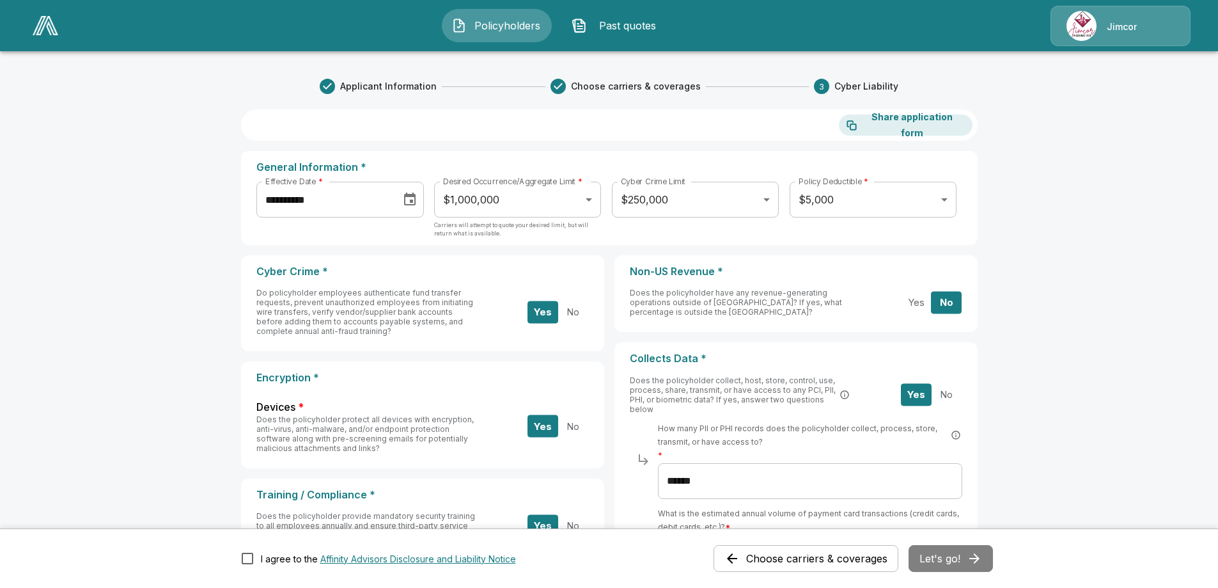
click at [593, 199] on body "**********" at bounding box center [609, 594] width 1218 height 1189
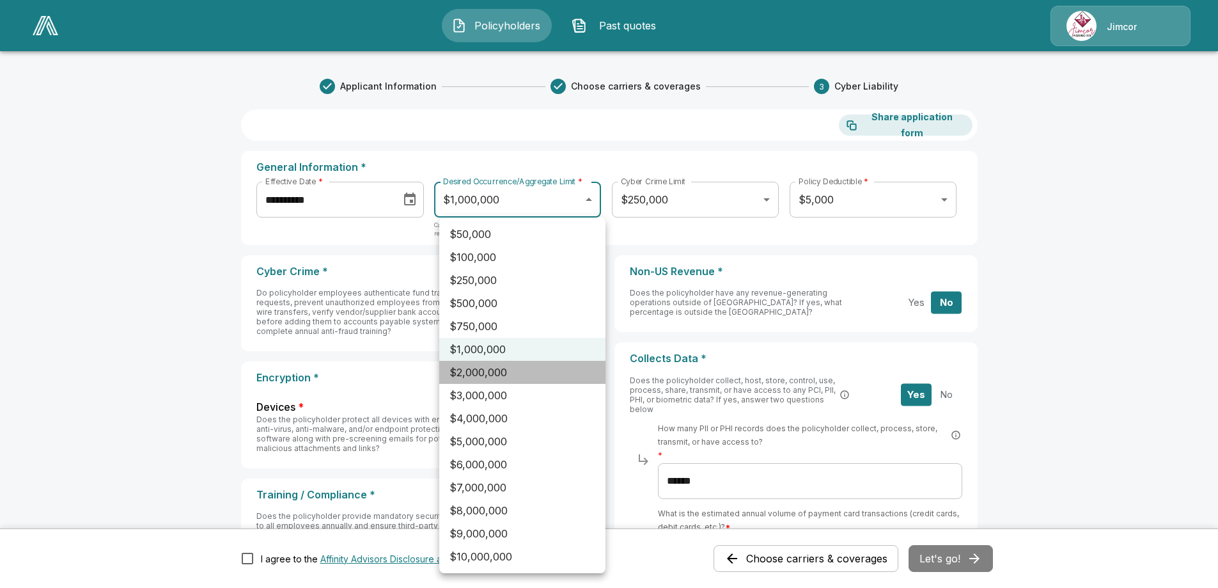
click at [477, 370] on li "$2,000,000" at bounding box center [522, 372] width 166 height 23
type input "*******"
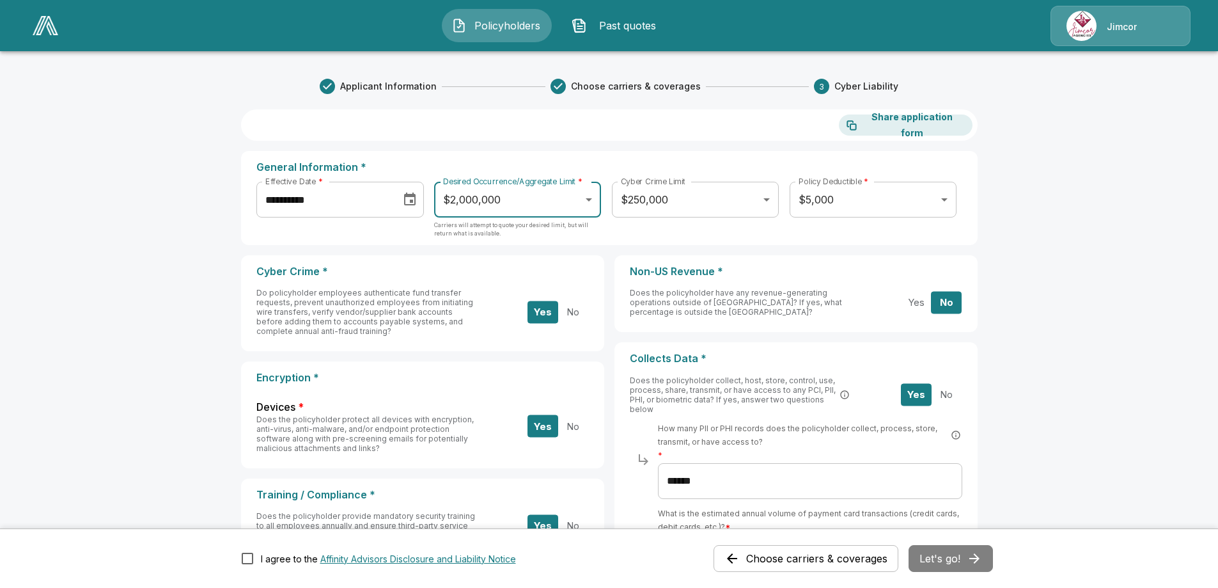
click at [769, 199] on body "**********" at bounding box center [609, 594] width 1218 height 1189
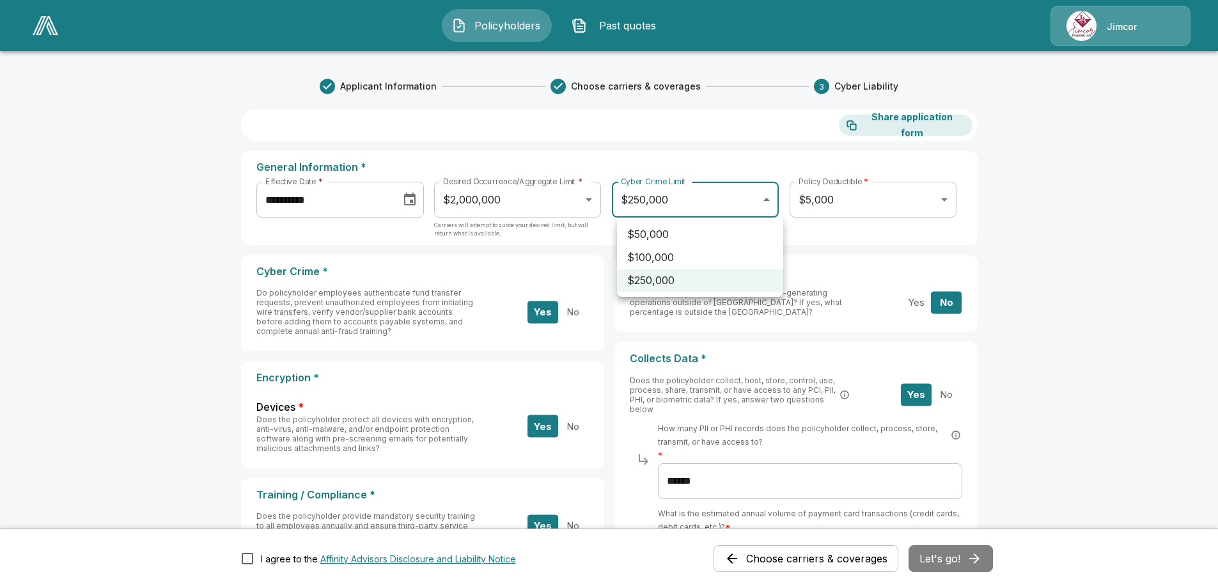
click at [1150, 164] on div at bounding box center [609, 294] width 1218 height 588
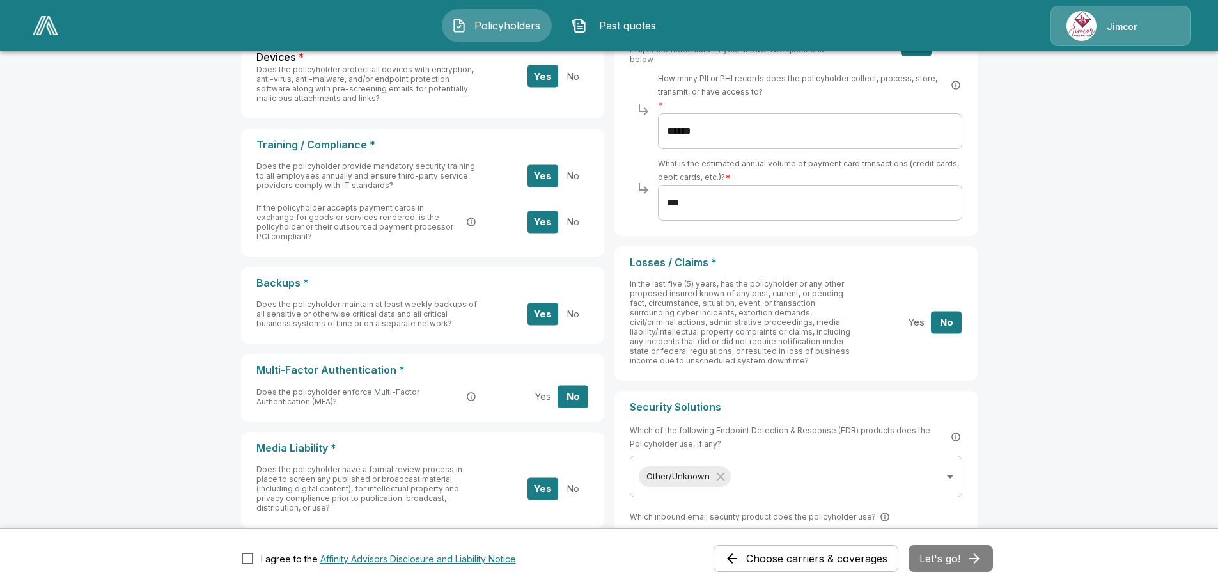
scroll to position [384, 0]
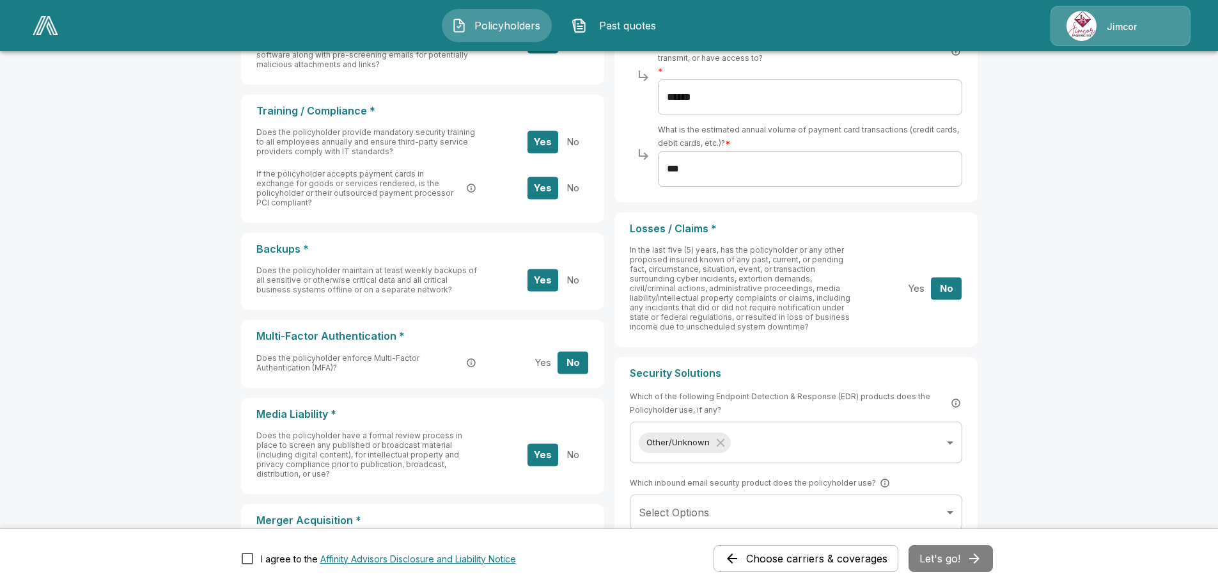
click at [936, 556] on div "Choose carriers & coverages Let's go!" at bounding box center [853, 558] width 279 height 27
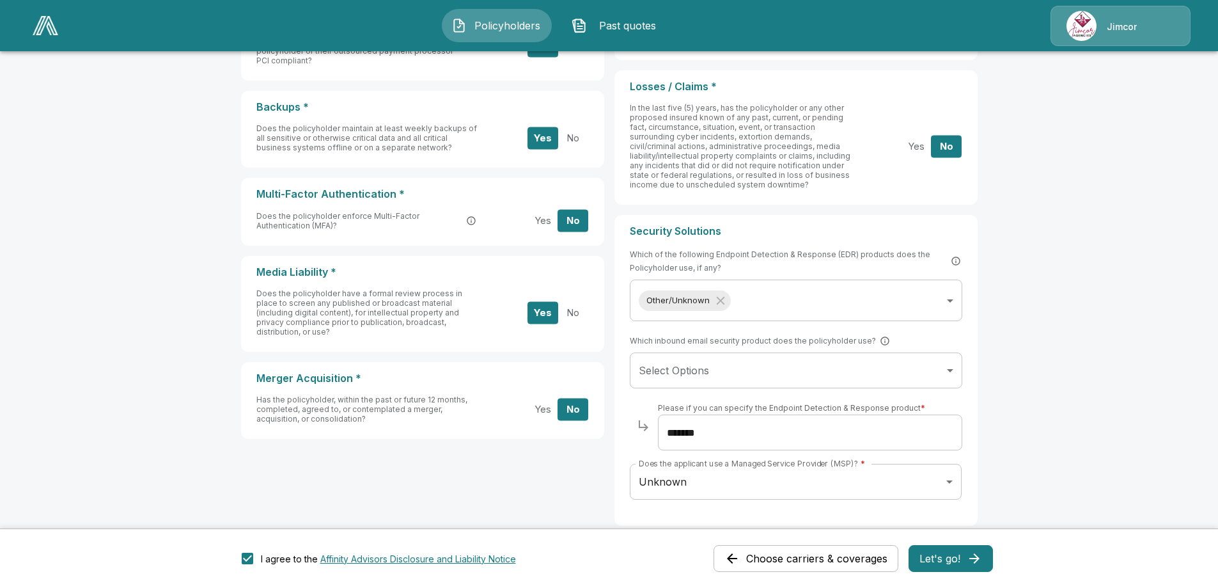
scroll to position [533, 0]
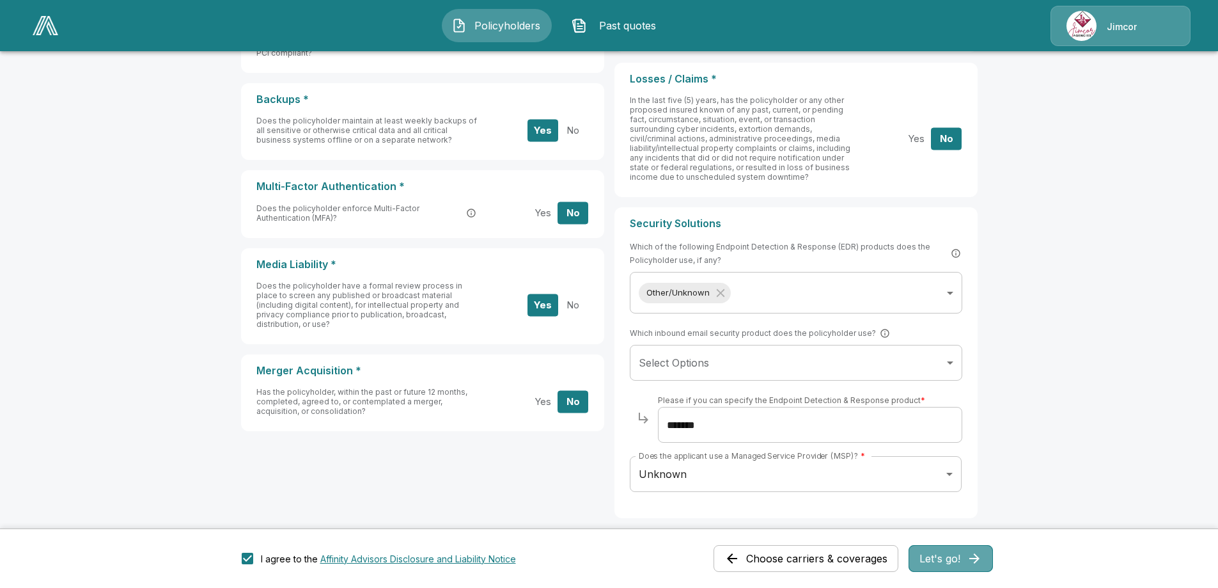
click at [963, 556] on button "Let's go!" at bounding box center [951, 558] width 84 height 27
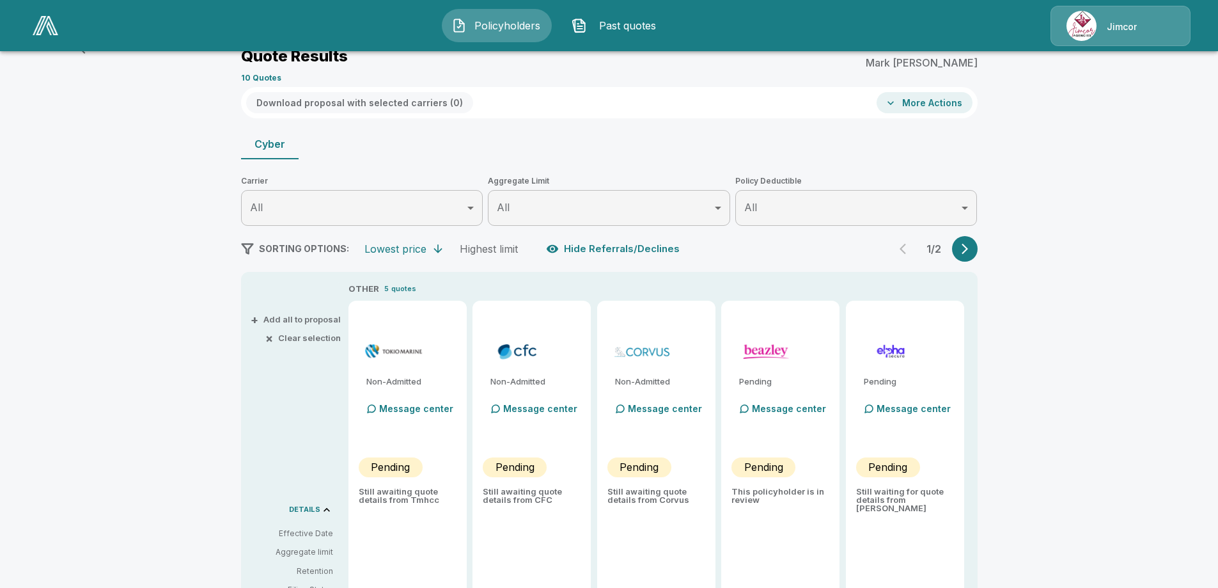
scroll to position [315, 0]
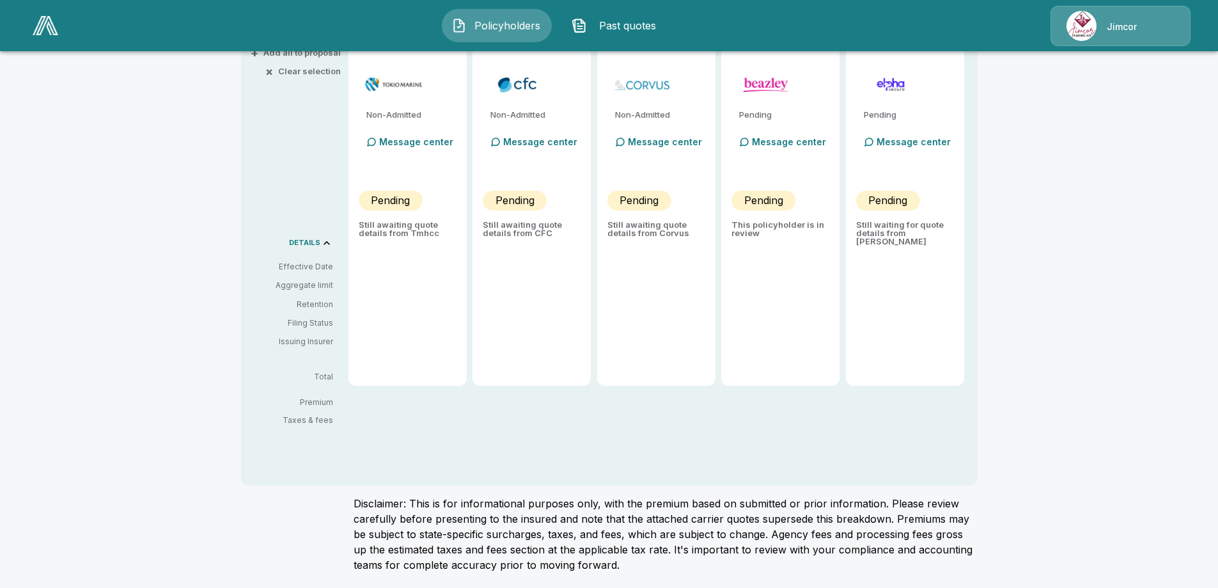
type input "*******"
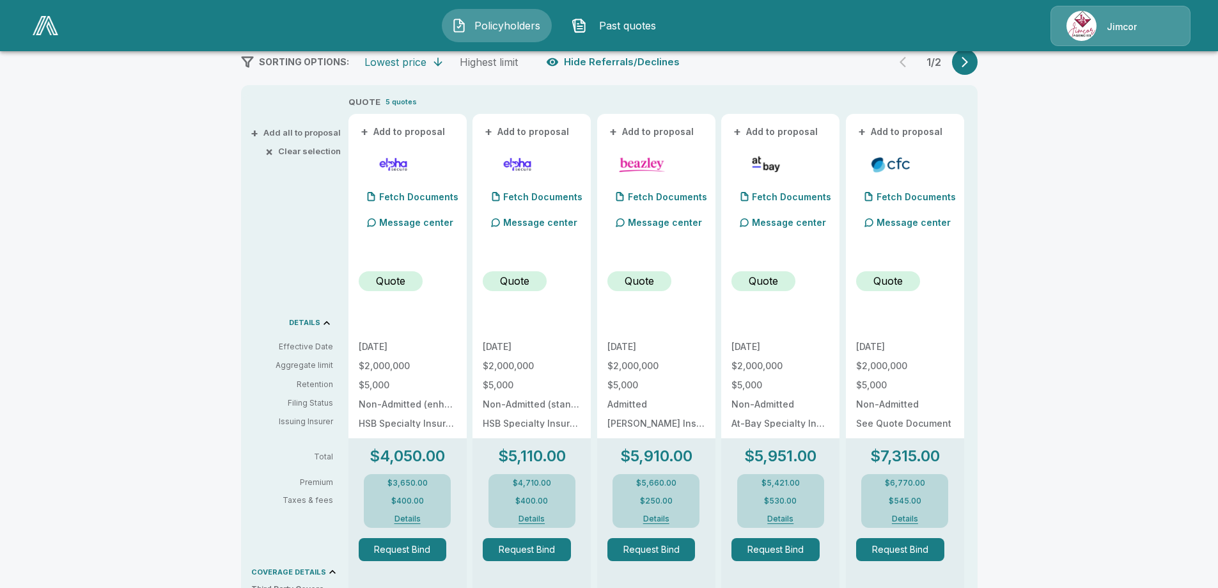
scroll to position [221, 0]
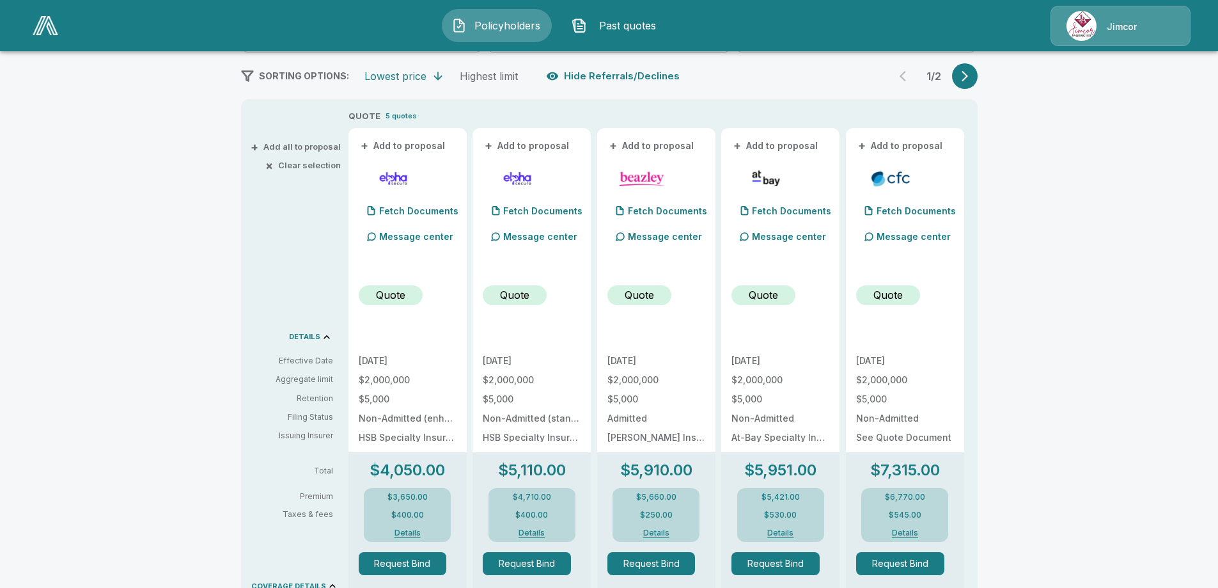
click at [967, 74] on icon "button" at bounding box center [964, 76] width 13 height 13
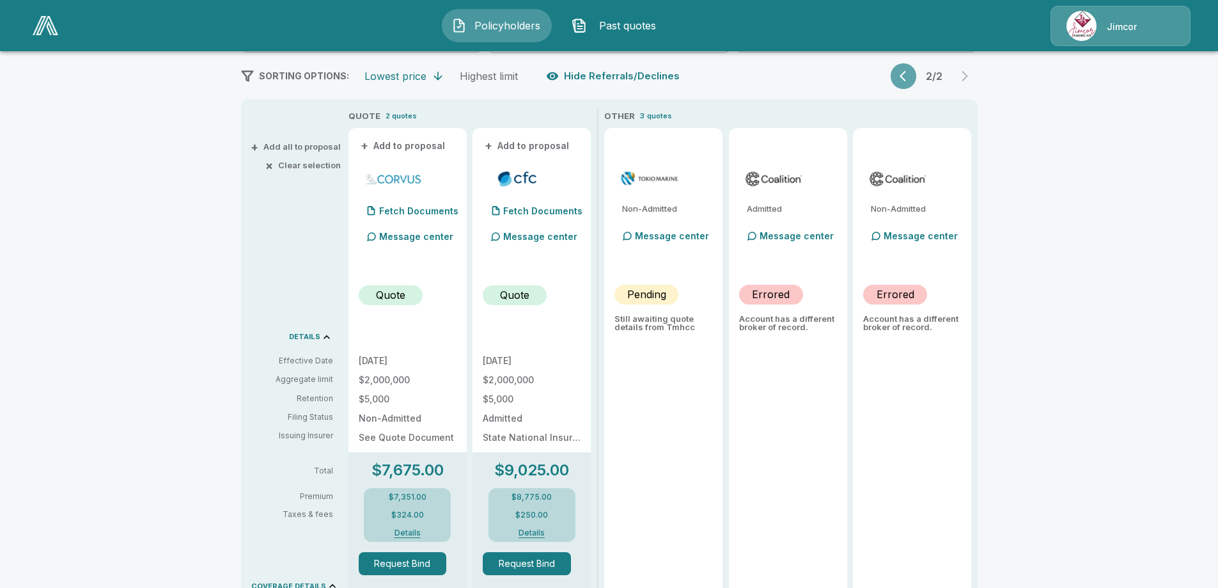
click at [907, 79] on icon "button" at bounding box center [906, 76] width 13 height 13
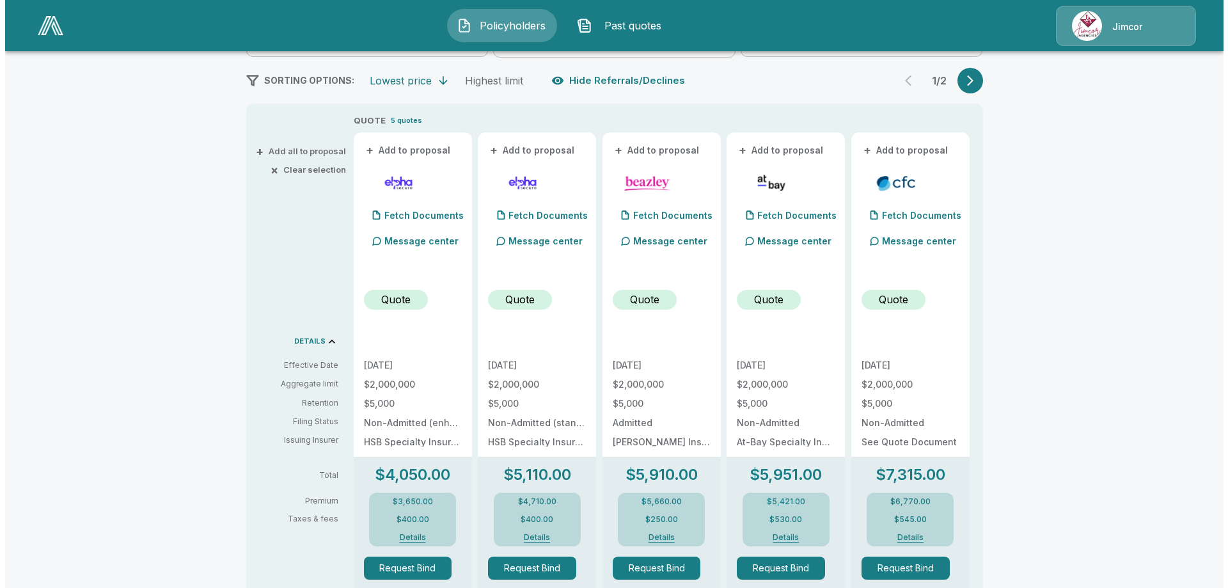
scroll to position [242, 0]
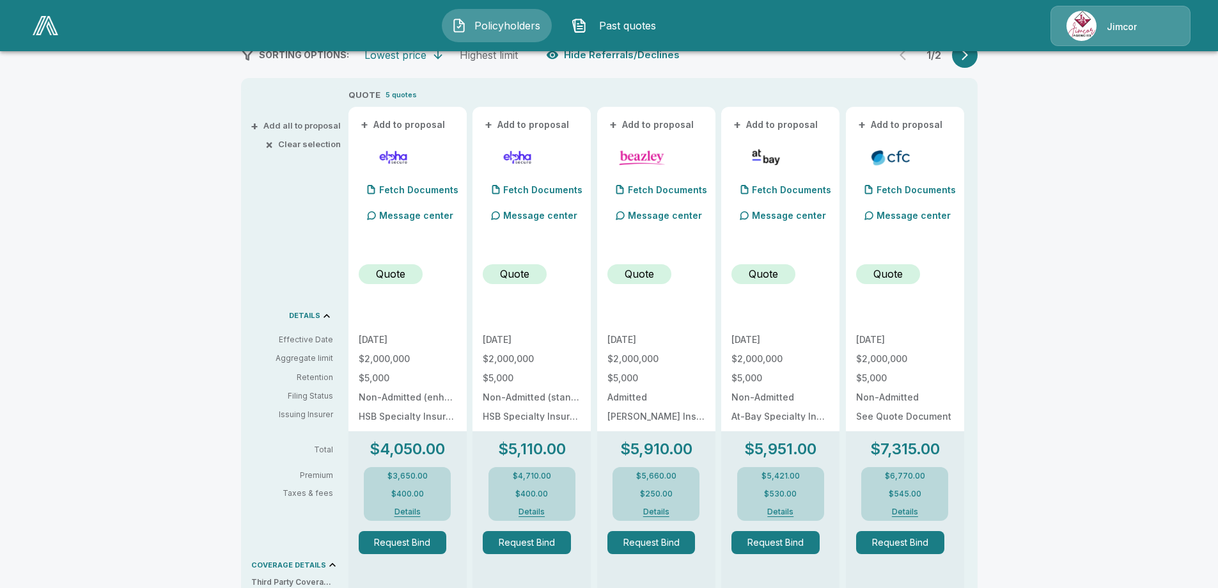
click at [546, 218] on p "Message center" at bounding box center [540, 214] width 74 height 13
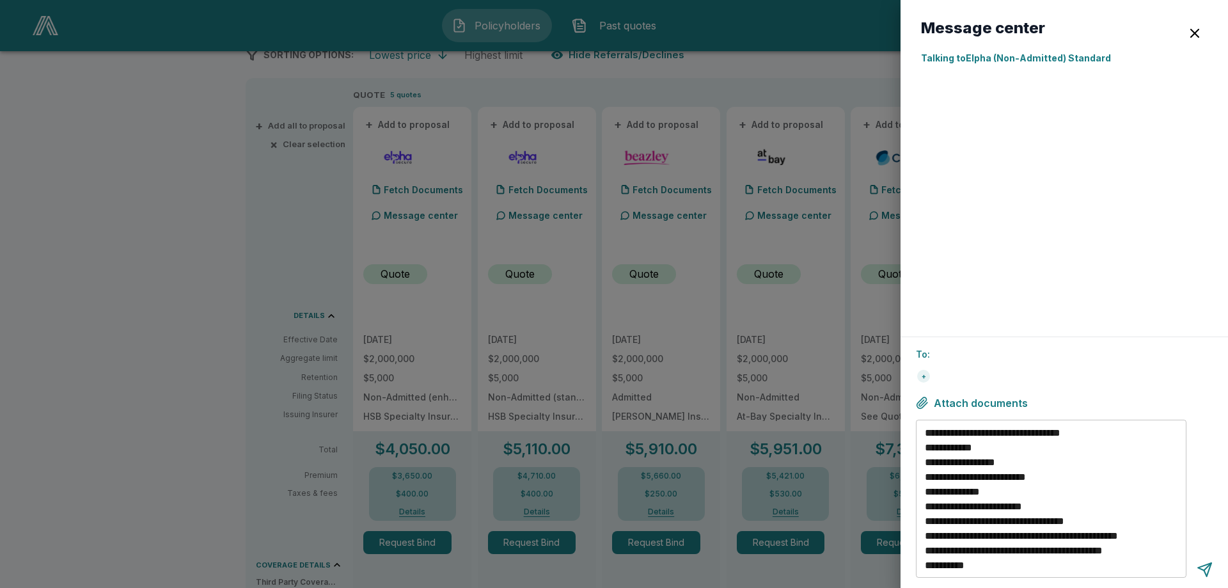
click at [951, 175] on div at bounding box center [1064, 195] width 286 height 241
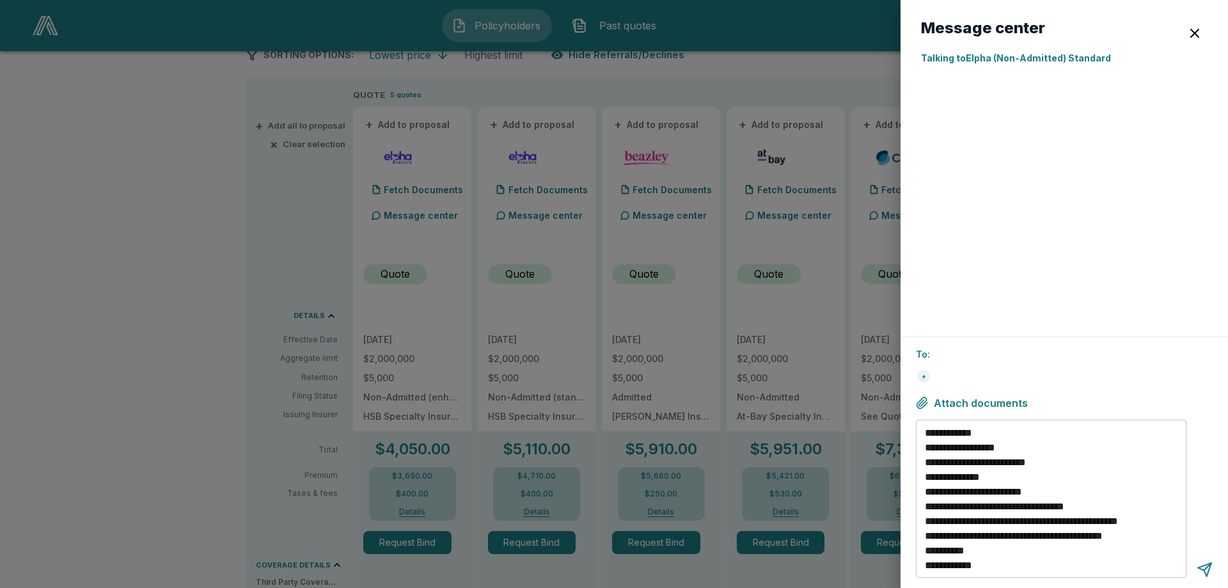
scroll to position [44, 0]
click at [984, 553] on textarea "**********" at bounding box center [1053, 498] width 256 height 147
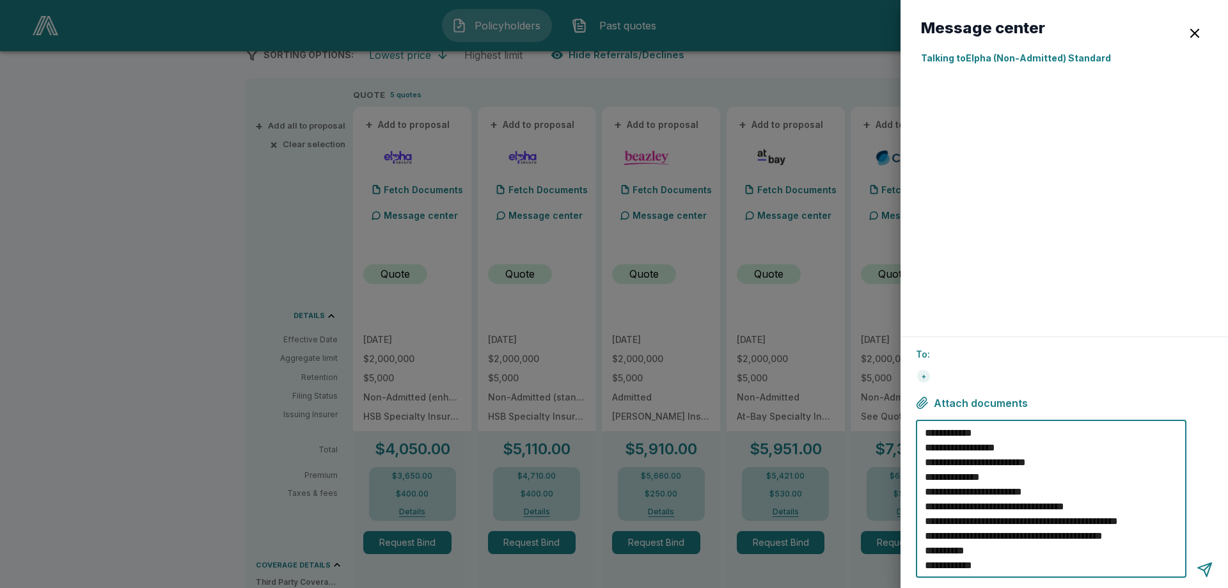
scroll to position [0, 0]
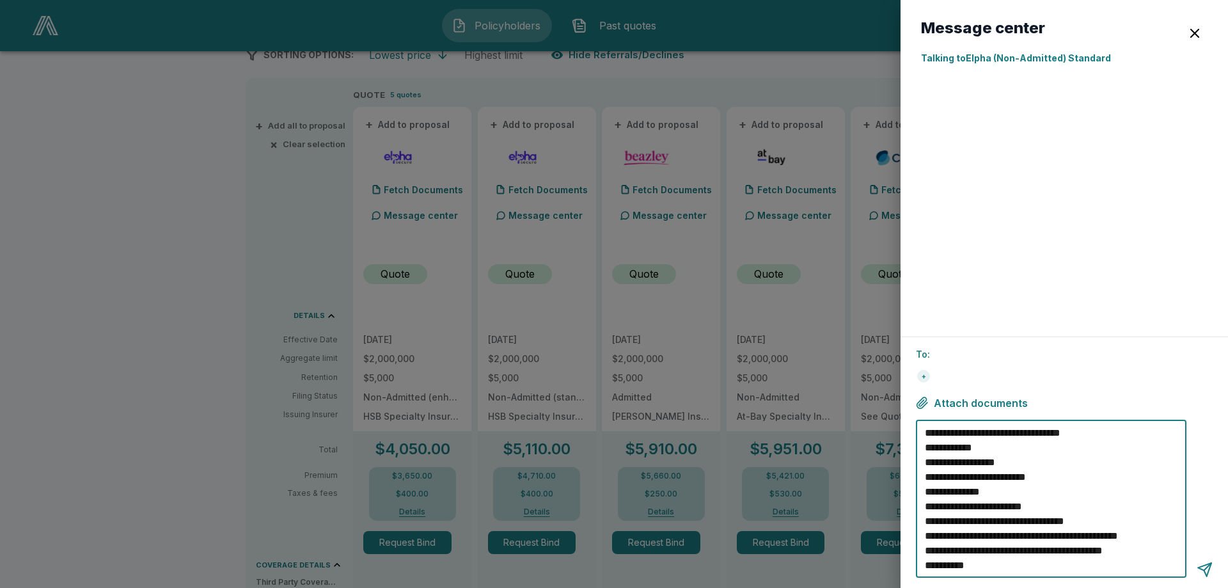
click at [925, 434] on textarea "**********" at bounding box center [1053, 498] width 256 height 147
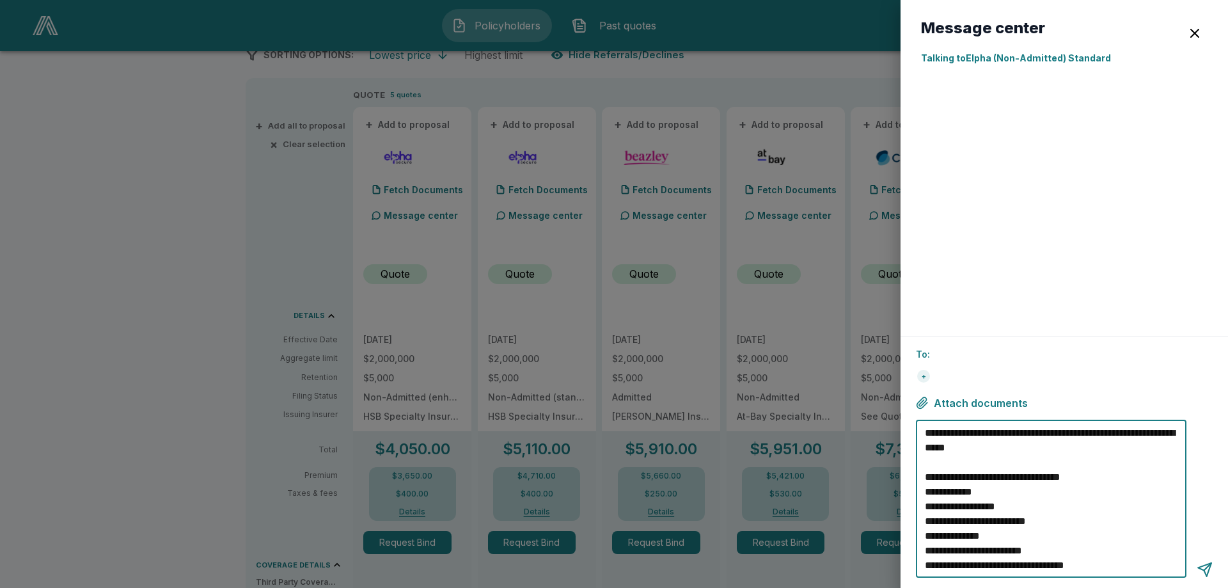
click at [1051, 446] on textarea "**********" at bounding box center [1053, 498] width 256 height 147
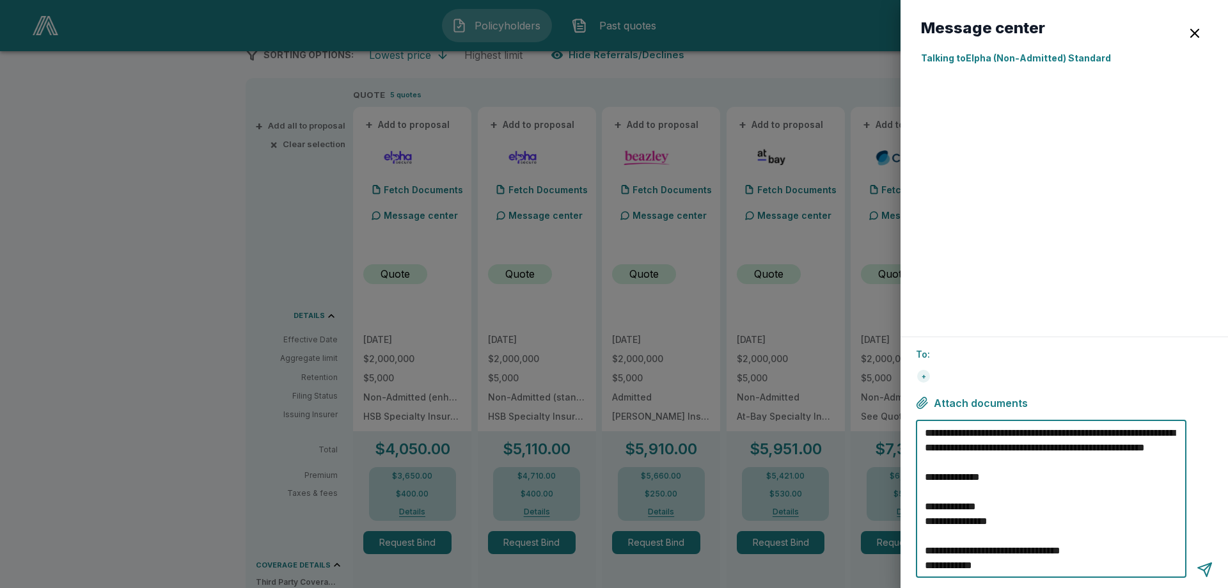
type textarea "**********"
click at [923, 377] on div "+" at bounding box center [923, 376] width 13 height 13
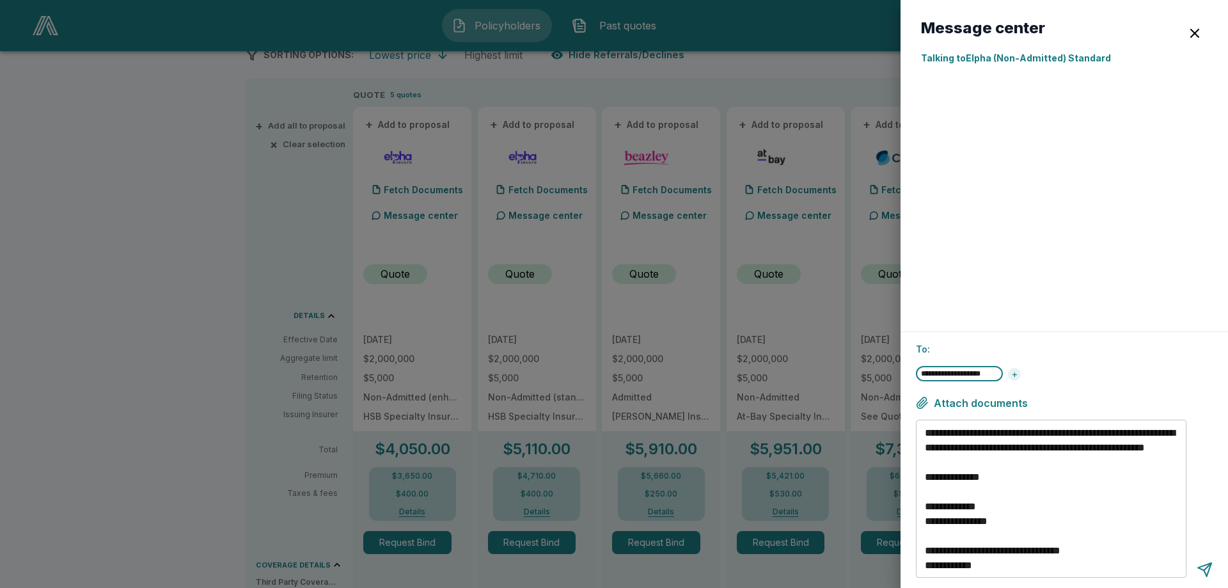
type input "**********"
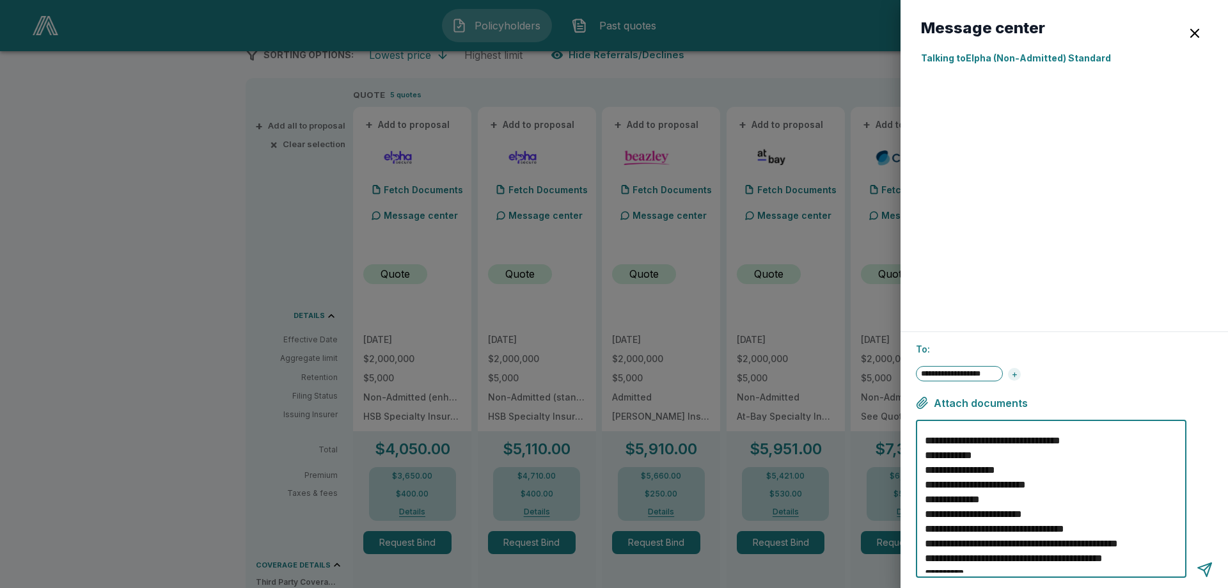
scroll to position [176, 0]
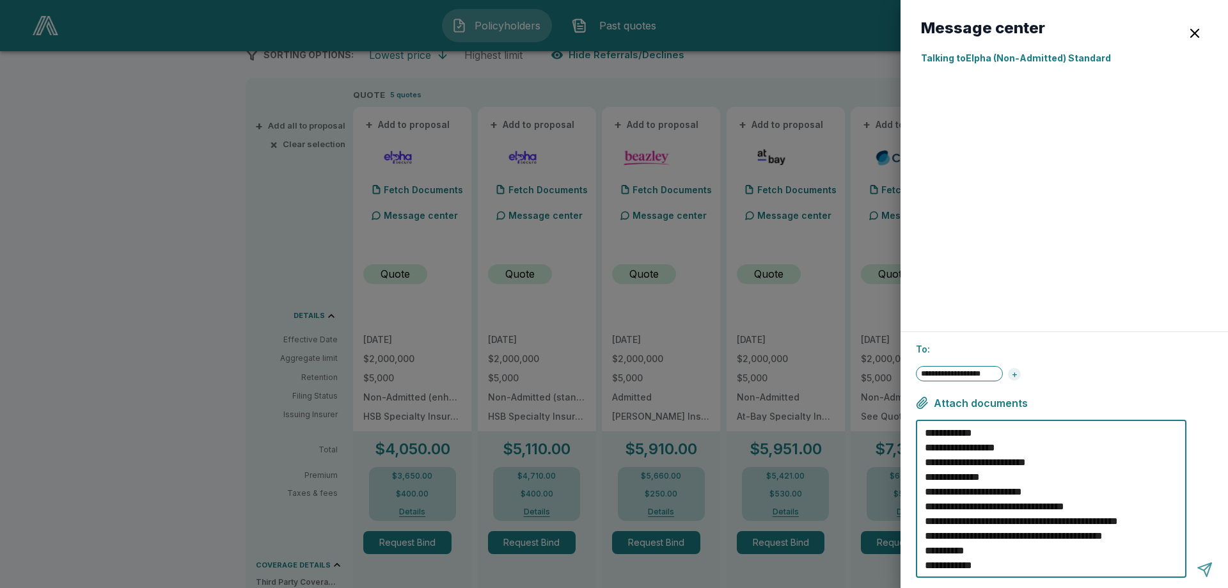
click at [1207, 565] on div at bounding box center [1204, 569] width 16 height 16
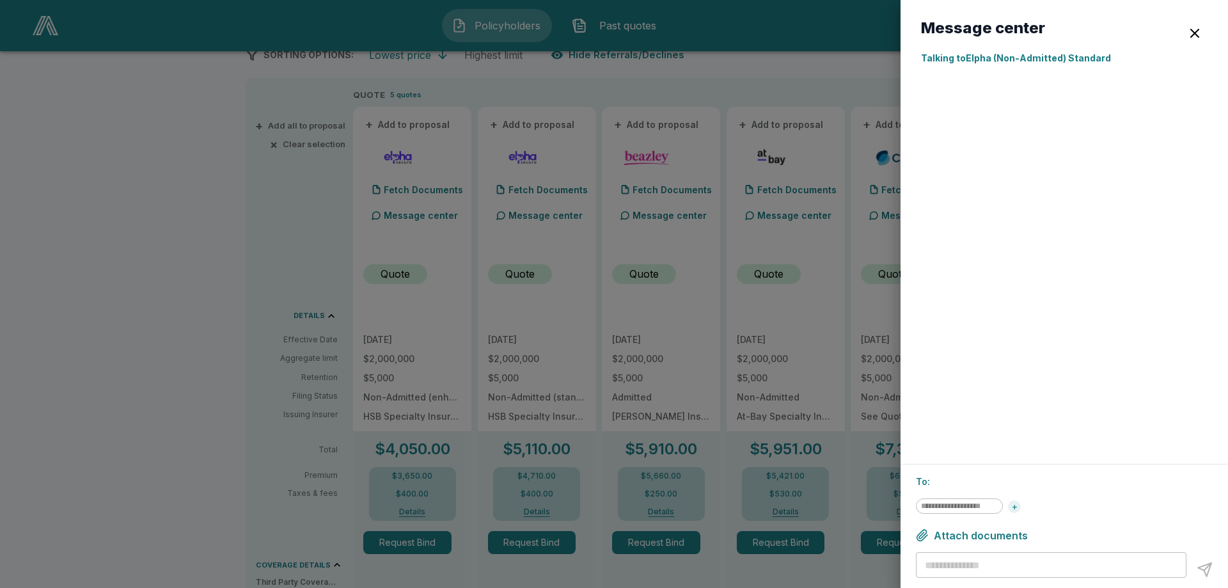
scroll to position [0, 0]
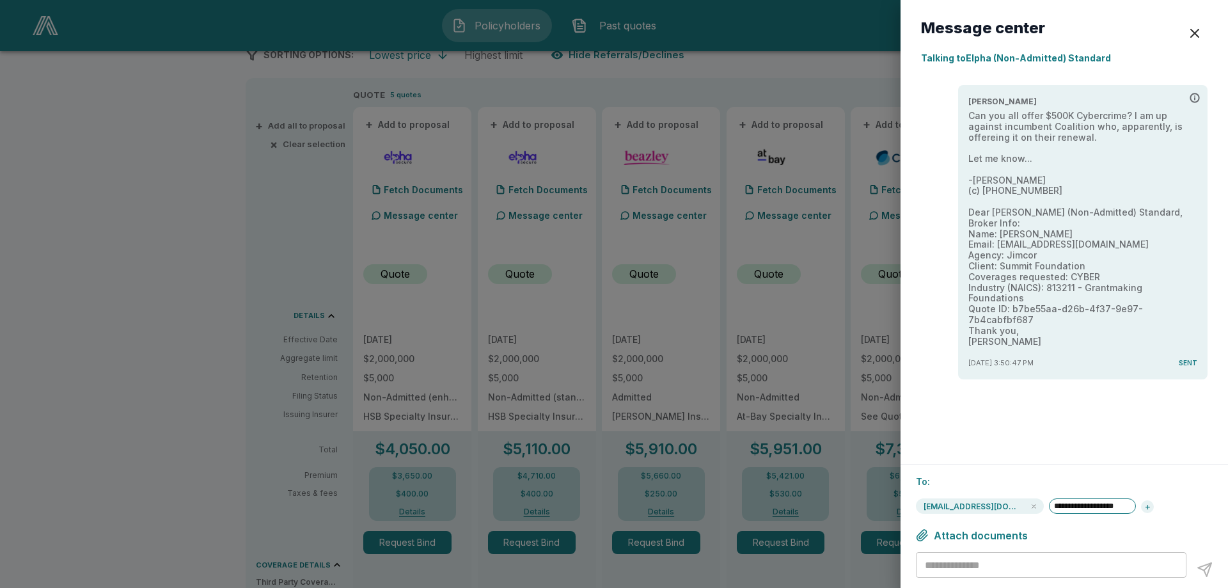
click at [1191, 33] on div "button" at bounding box center [1194, 33] width 15 height 15
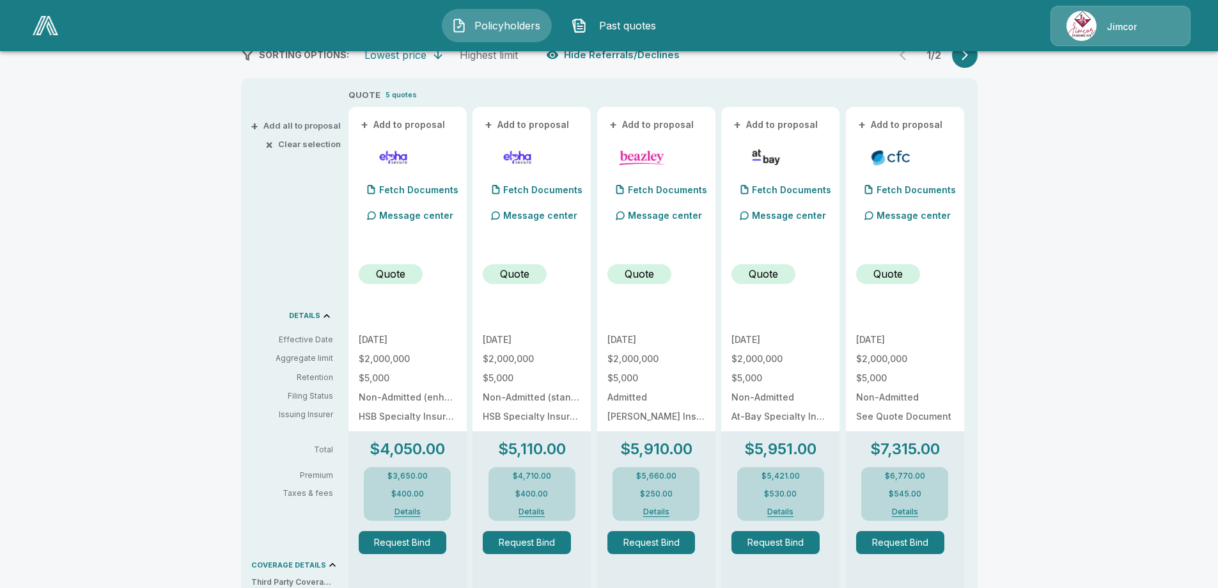
click at [786, 213] on p "Message center" at bounding box center [789, 214] width 74 height 13
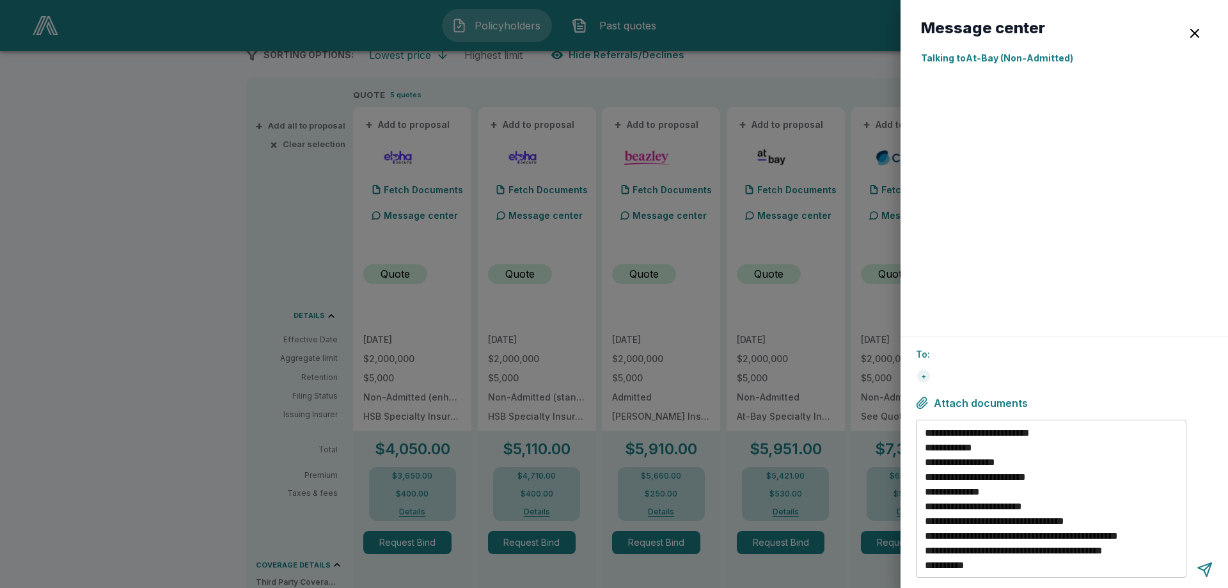
click at [925, 376] on div "+" at bounding box center [923, 376] width 13 height 13
type input "**********"
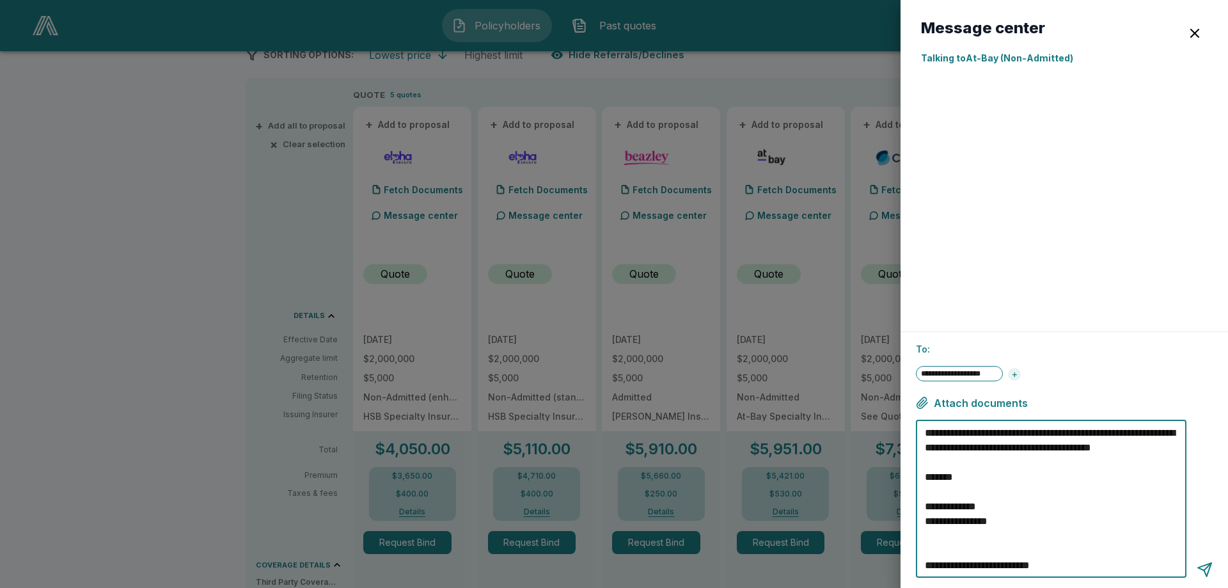
scroll to position [14, 0]
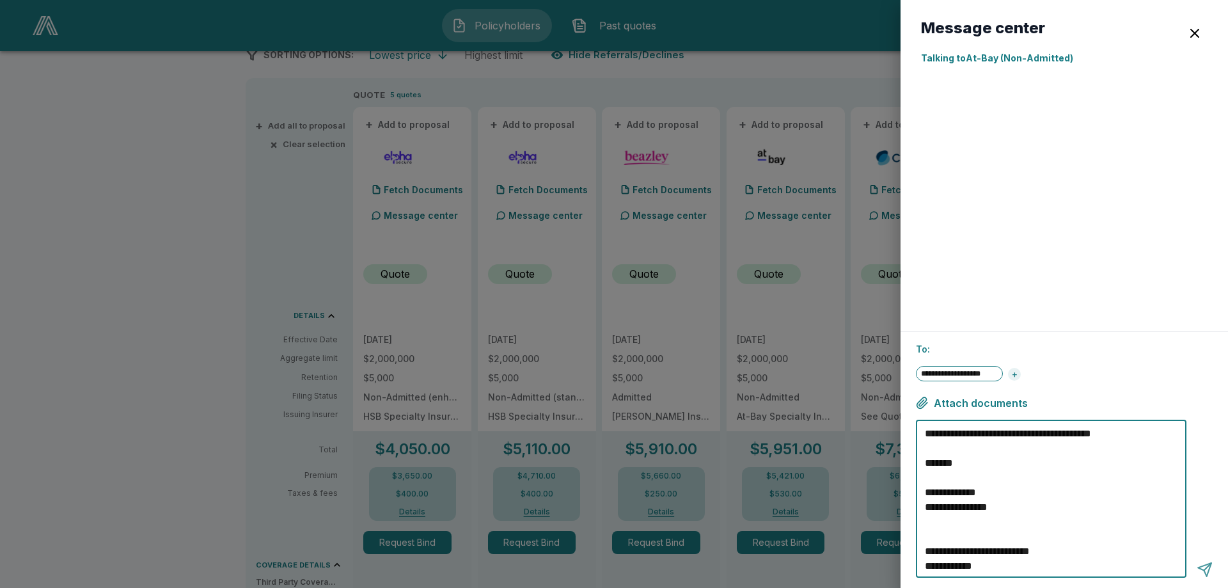
type textarea "**********"
click at [1207, 567] on div at bounding box center [1204, 569] width 16 height 16
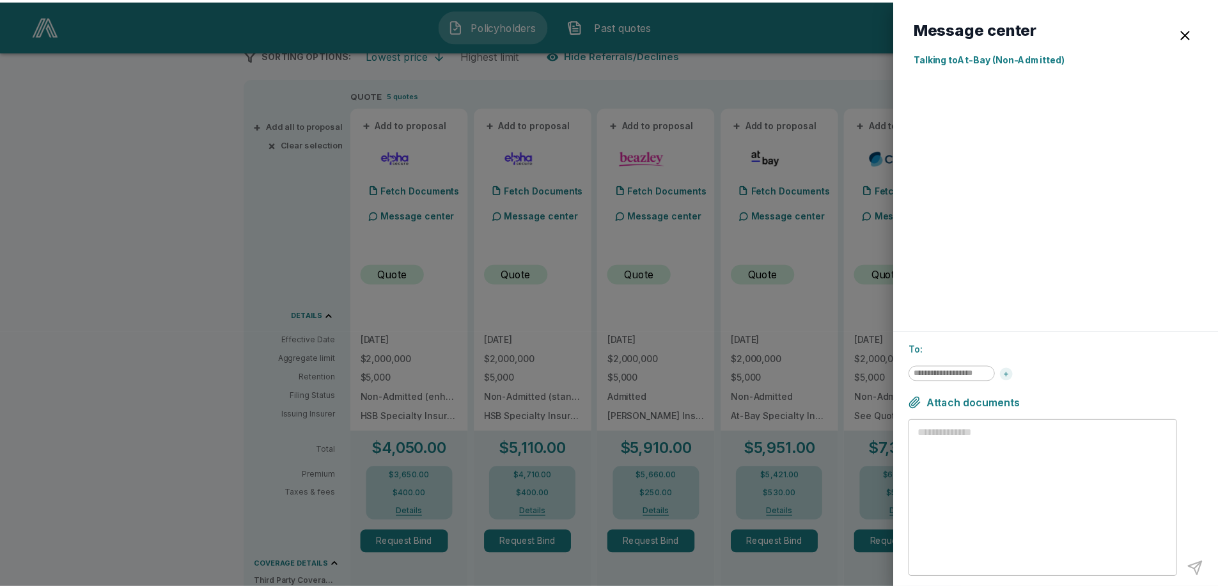
scroll to position [0, 0]
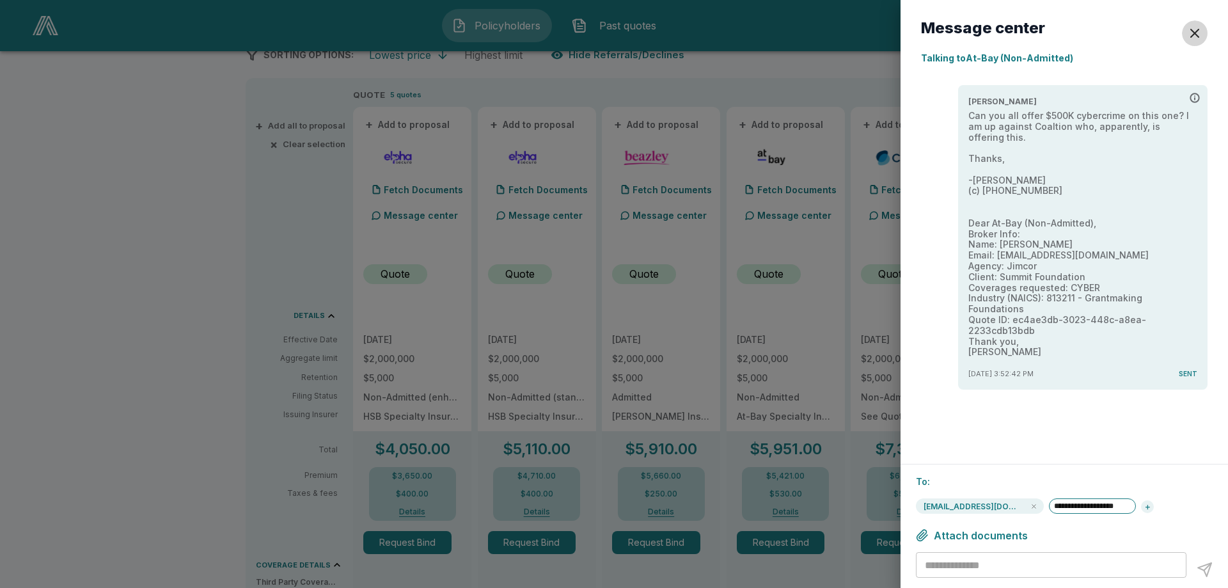
click at [1192, 30] on div "button" at bounding box center [1194, 33] width 15 height 15
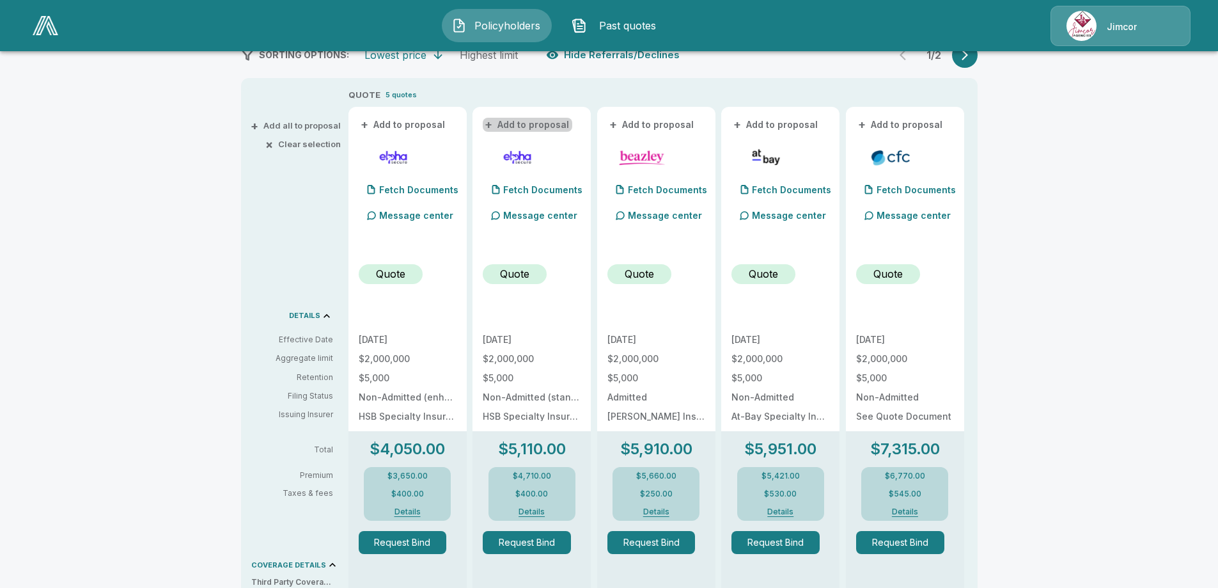
click at [536, 123] on button "+ Add to proposal" at bounding box center [528, 125] width 90 height 14
click at [785, 125] on button "+ Add to proposal" at bounding box center [776, 125] width 90 height 14
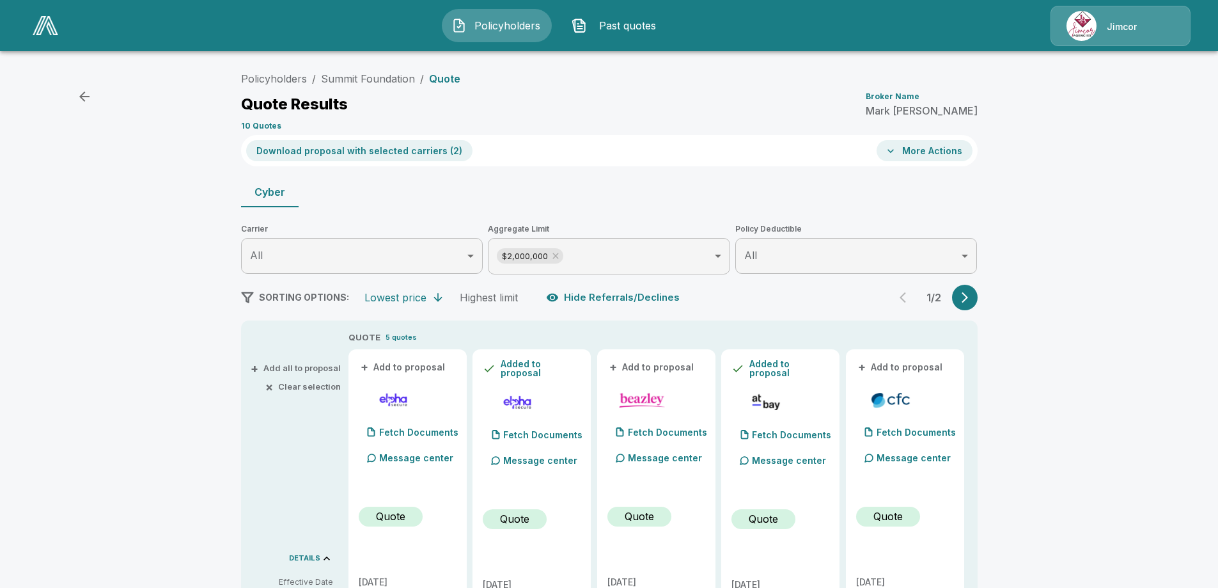
click at [968, 299] on icon "button" at bounding box center [965, 297] width 6 height 11
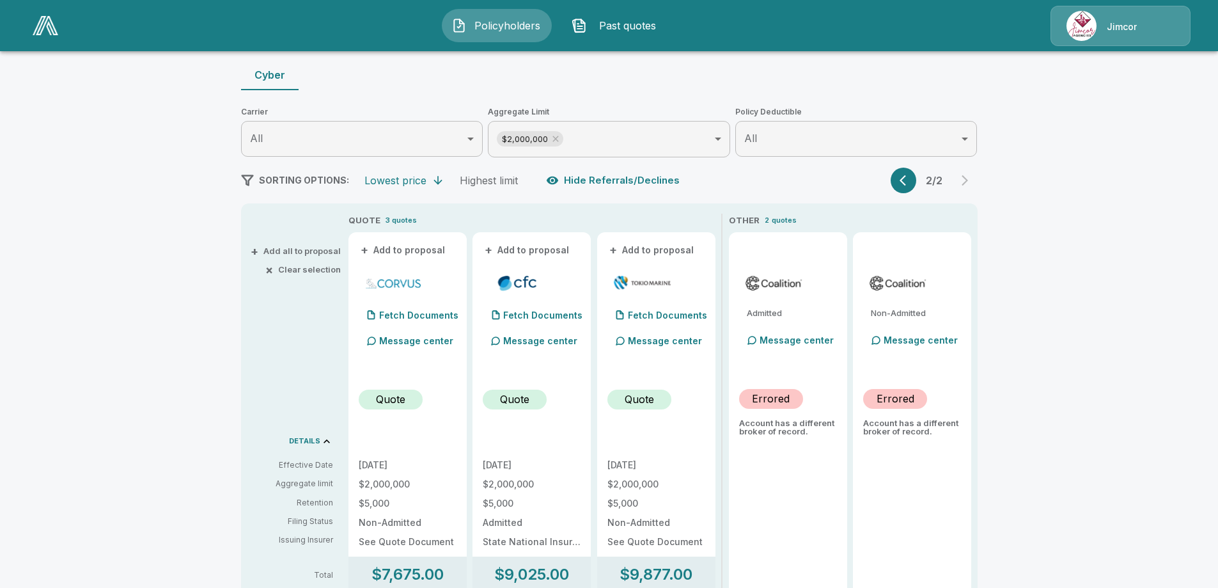
scroll to position [114, 0]
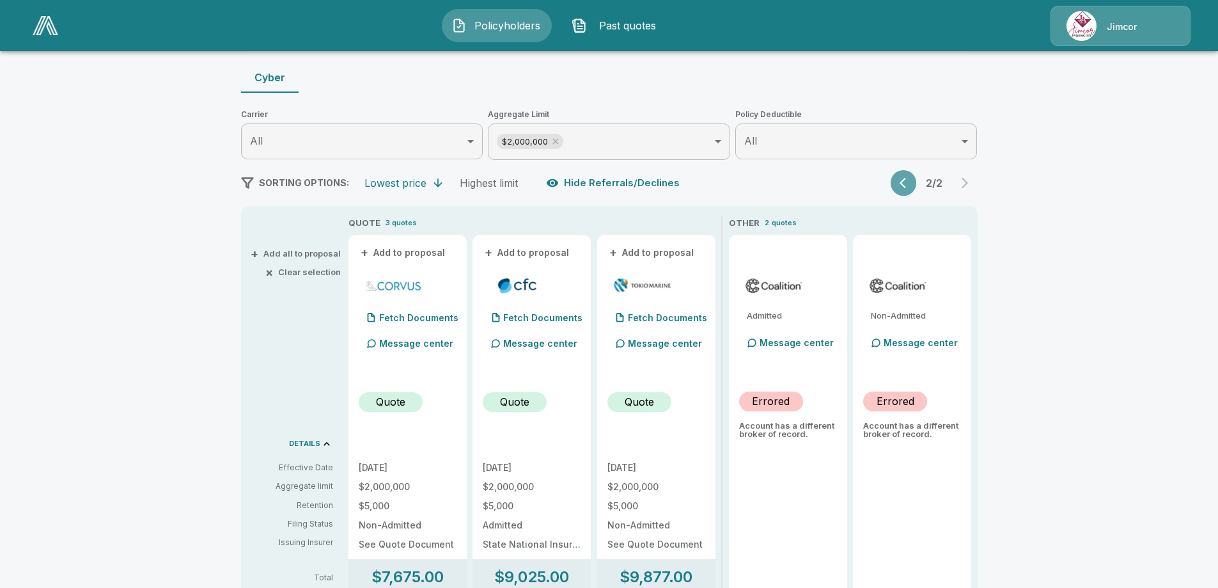
click at [903, 183] on button "button" at bounding box center [904, 183] width 26 height 26
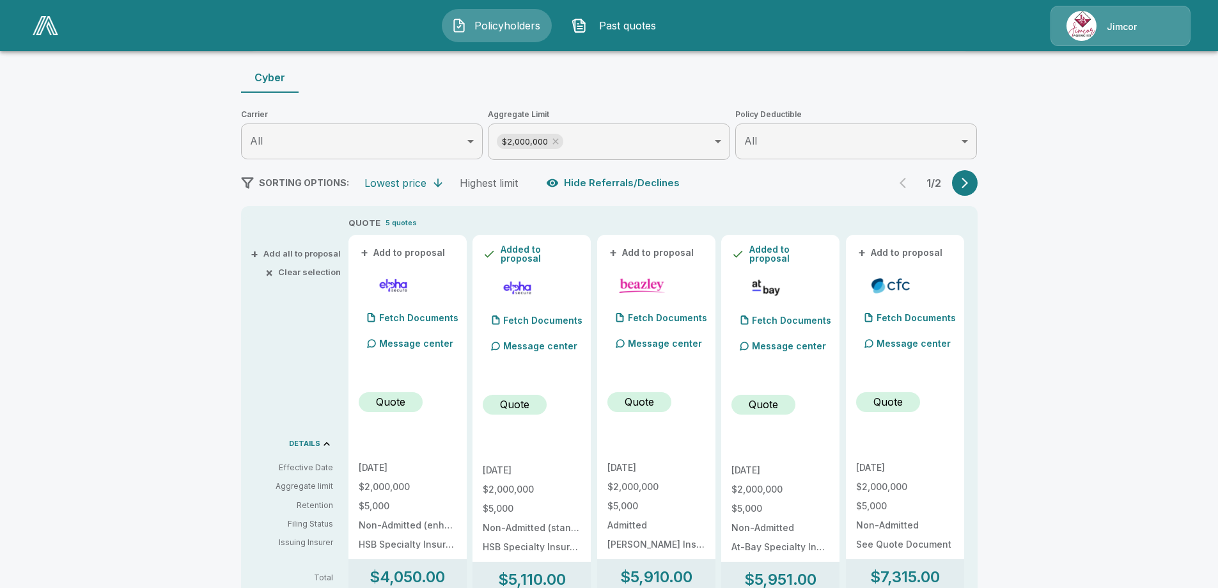
click at [522, 401] on p "Quote" at bounding box center [514, 403] width 29 height 15
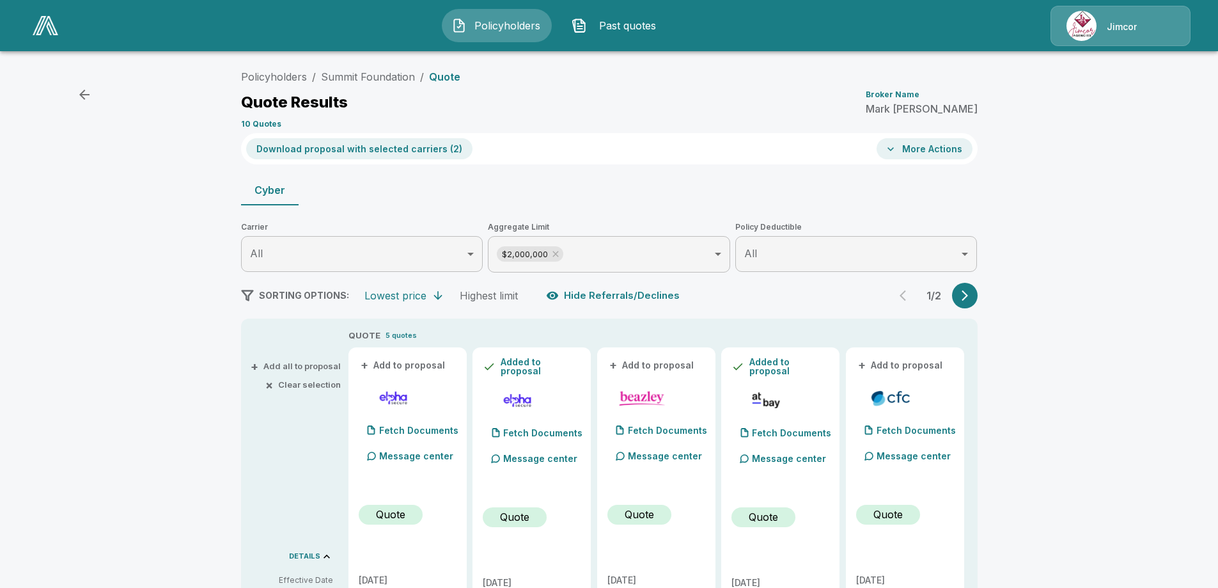
scroll to position [0, 0]
click at [923, 147] on button "More Actions" at bounding box center [925, 150] width 96 height 21
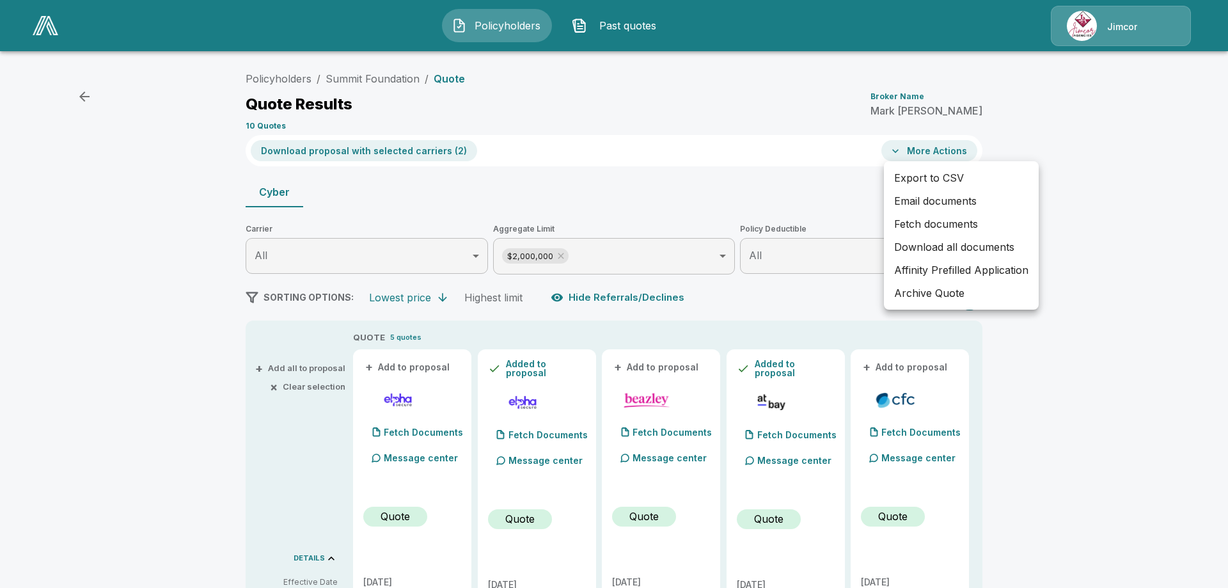
click at [1155, 180] on div at bounding box center [614, 294] width 1228 height 588
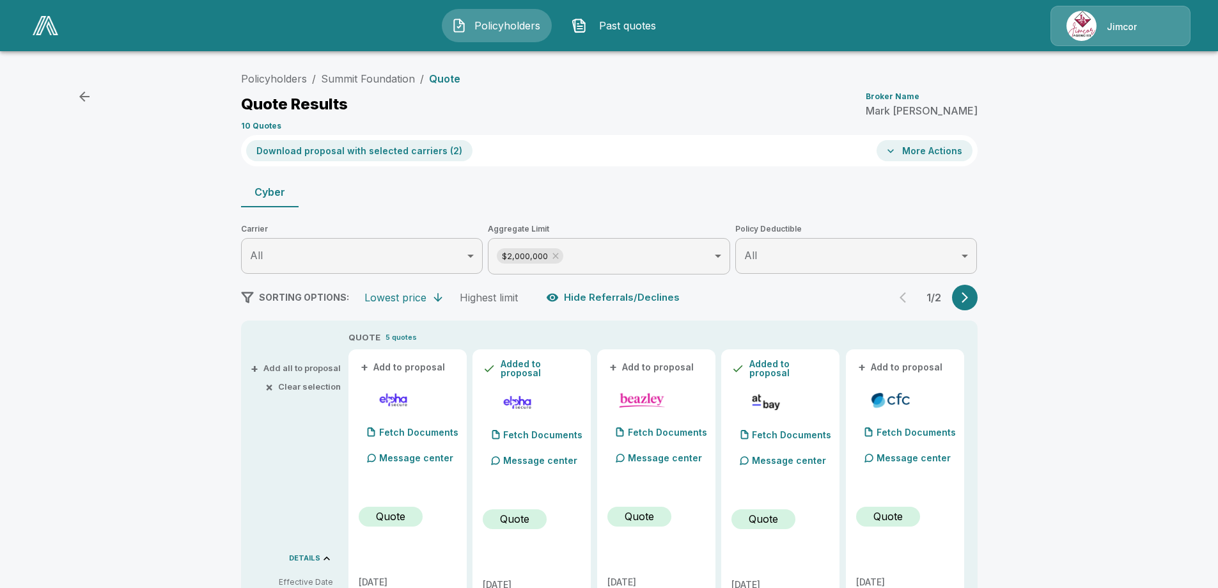
click at [941, 148] on button "More Actions" at bounding box center [925, 150] width 96 height 21
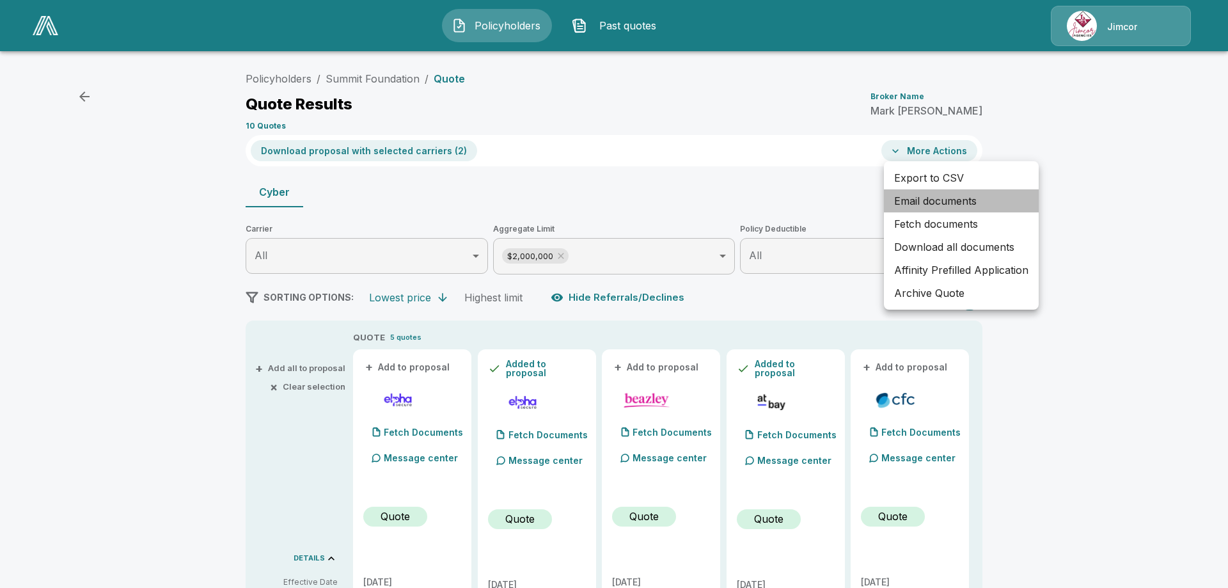
click at [942, 199] on li "Email documents" at bounding box center [961, 200] width 155 height 23
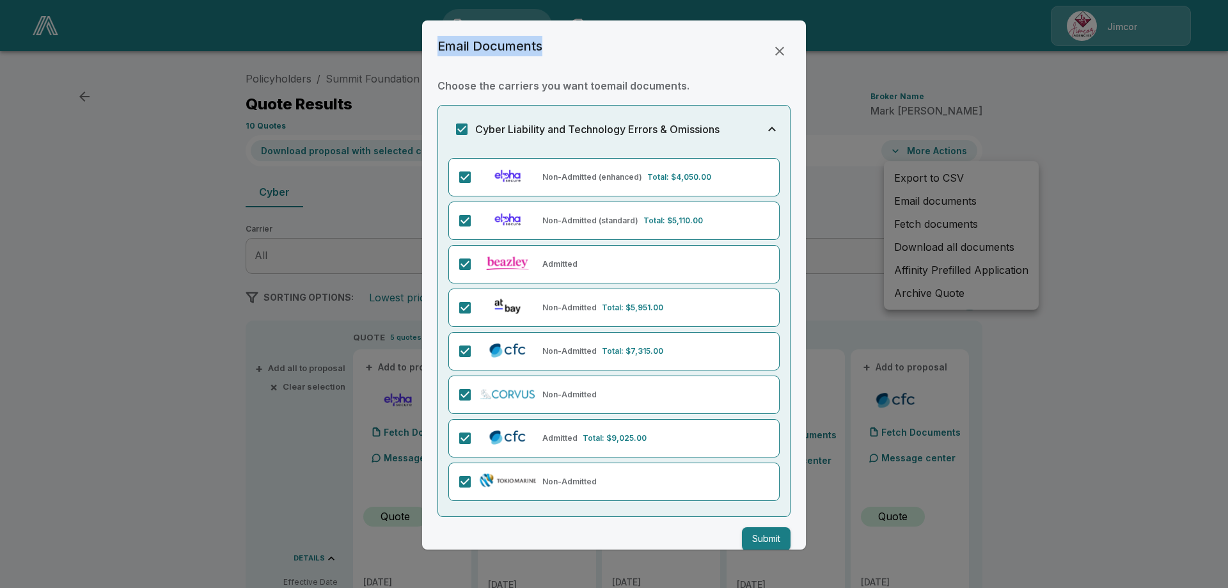
drag, startPoint x: 604, startPoint y: 35, endPoint x: 375, endPoint y: 13, distance: 229.9
click at [375, 13] on div "Email Documents Choose the carriers you want to email documents . Cyber Liabili…" at bounding box center [614, 294] width 1228 height 588
click at [772, 53] on icon "button" at bounding box center [779, 50] width 15 height 15
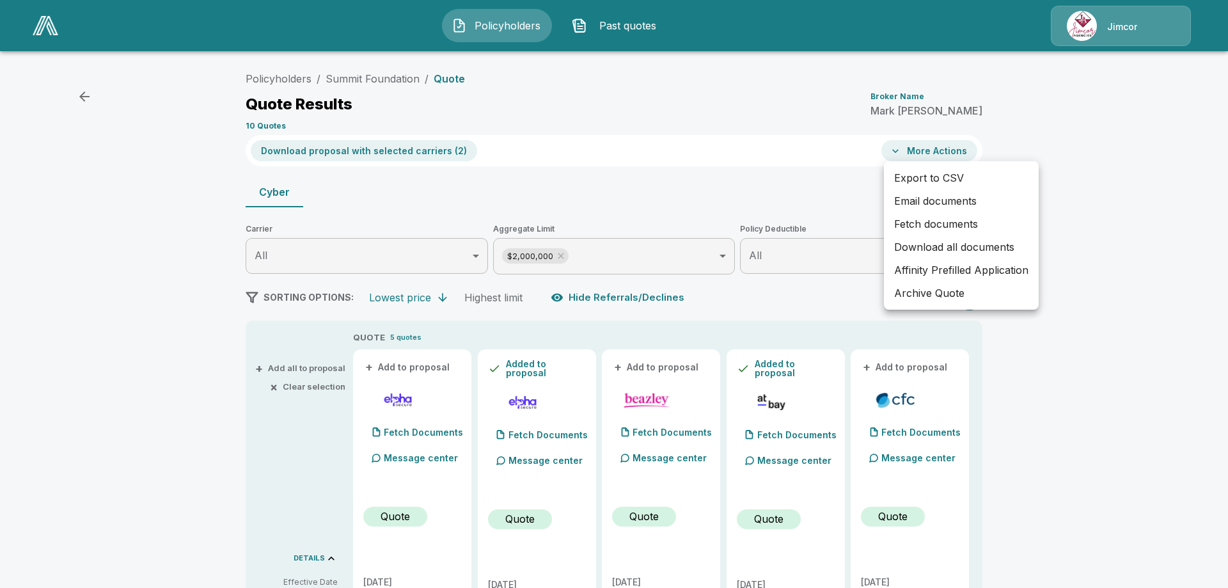
click at [1013, 435] on div at bounding box center [614, 294] width 1228 height 588
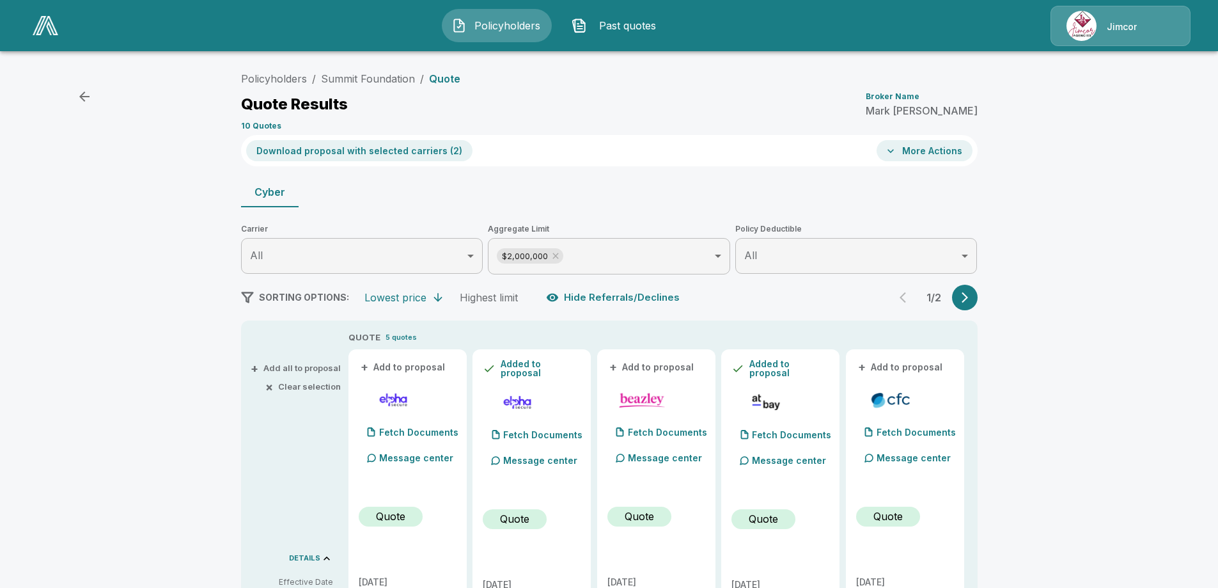
click at [943, 155] on button "More Actions" at bounding box center [925, 150] width 96 height 21
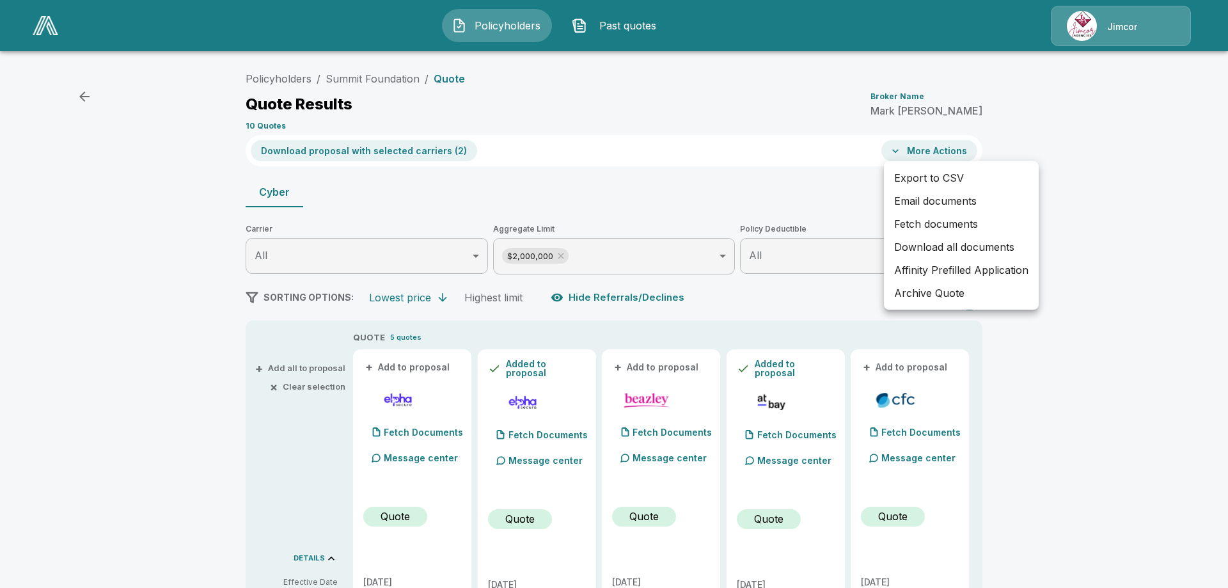
click at [931, 203] on li "Email documents" at bounding box center [961, 200] width 155 height 23
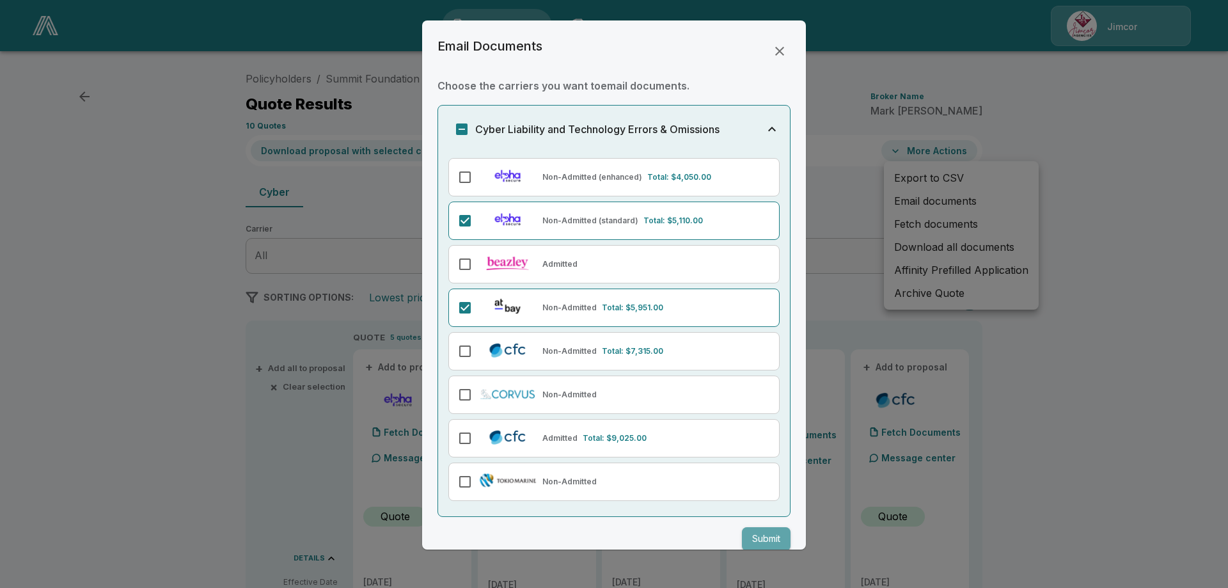
click at [752, 537] on button "Submit" at bounding box center [766, 539] width 49 height 24
